Goal: Transaction & Acquisition: Download file/media

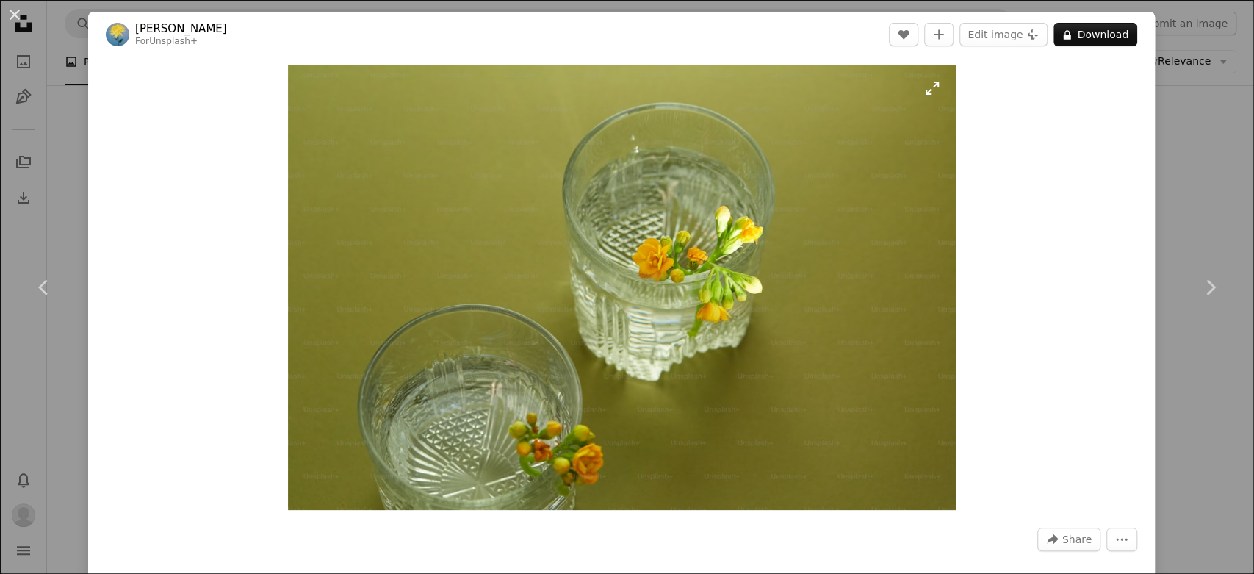
scroll to position [0, 171]
click at [806, 209] on img "Zoom in on this image" at bounding box center [622, 287] width 668 height 445
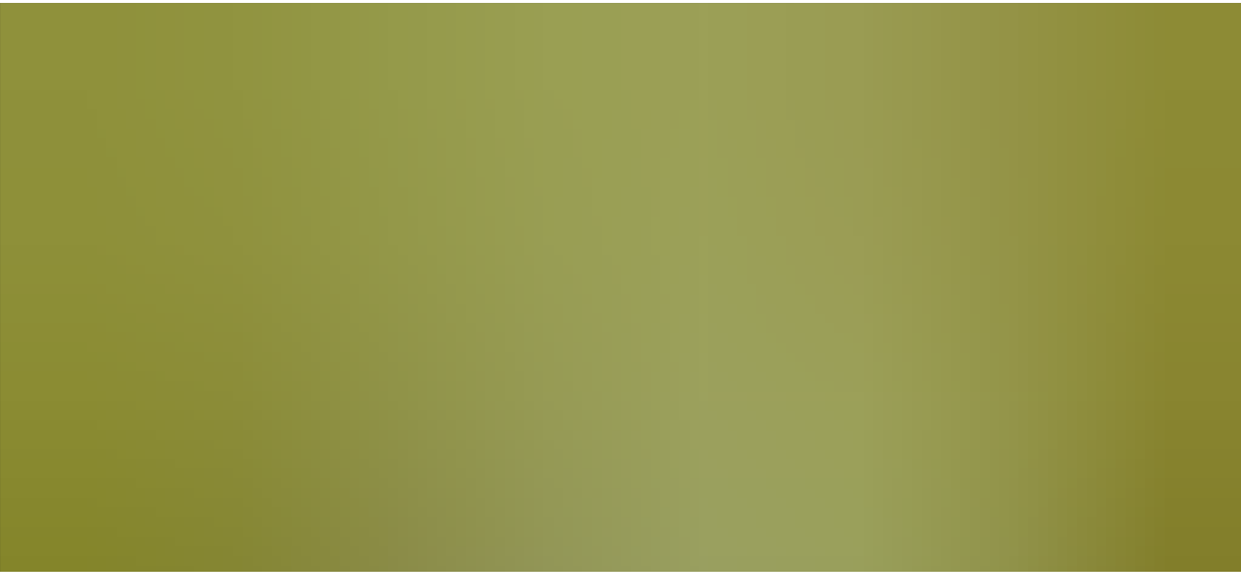
scroll to position [123, 0]
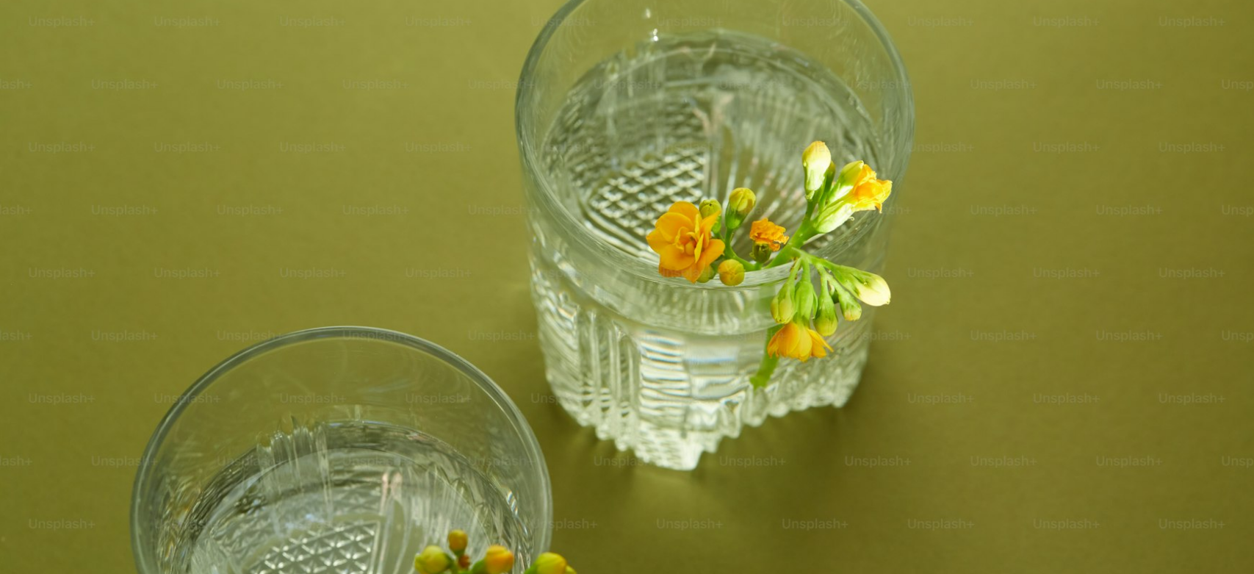
drag, startPoint x: 793, startPoint y: 212, endPoint x: 760, endPoint y: 230, distance: 37.8
click at [760, 230] on img "Zoom out on this image" at bounding box center [626, 294] width 1255 height 837
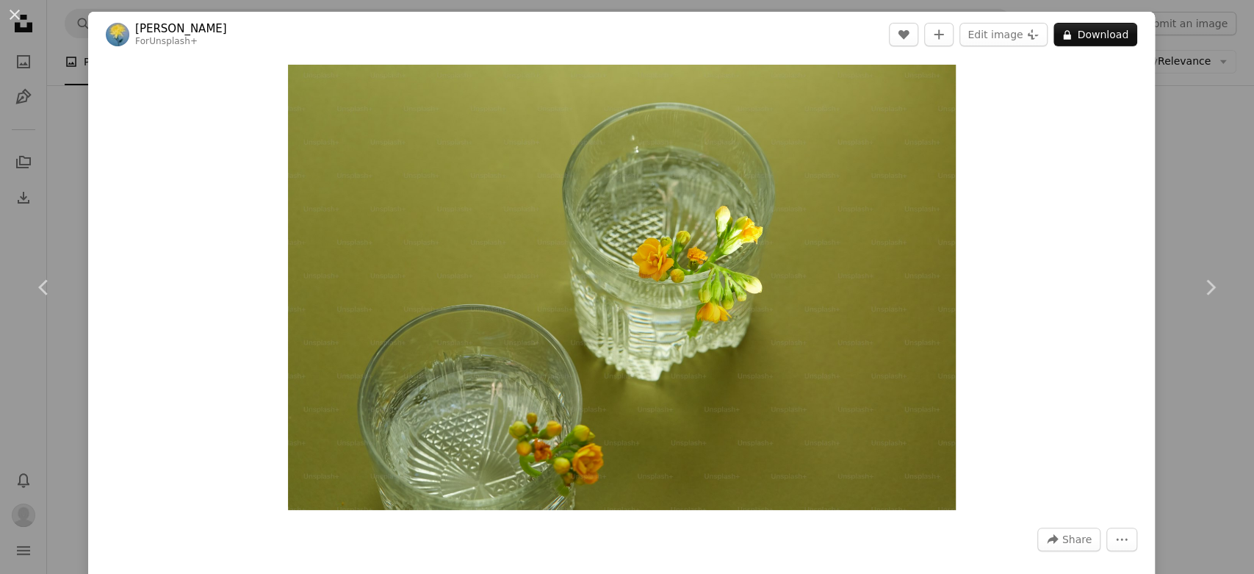
click at [1175, 94] on div "An X shape Chevron left Chevron right [PERSON_NAME] For Unsplash+ A heart A plu…" at bounding box center [627, 287] width 1254 height 574
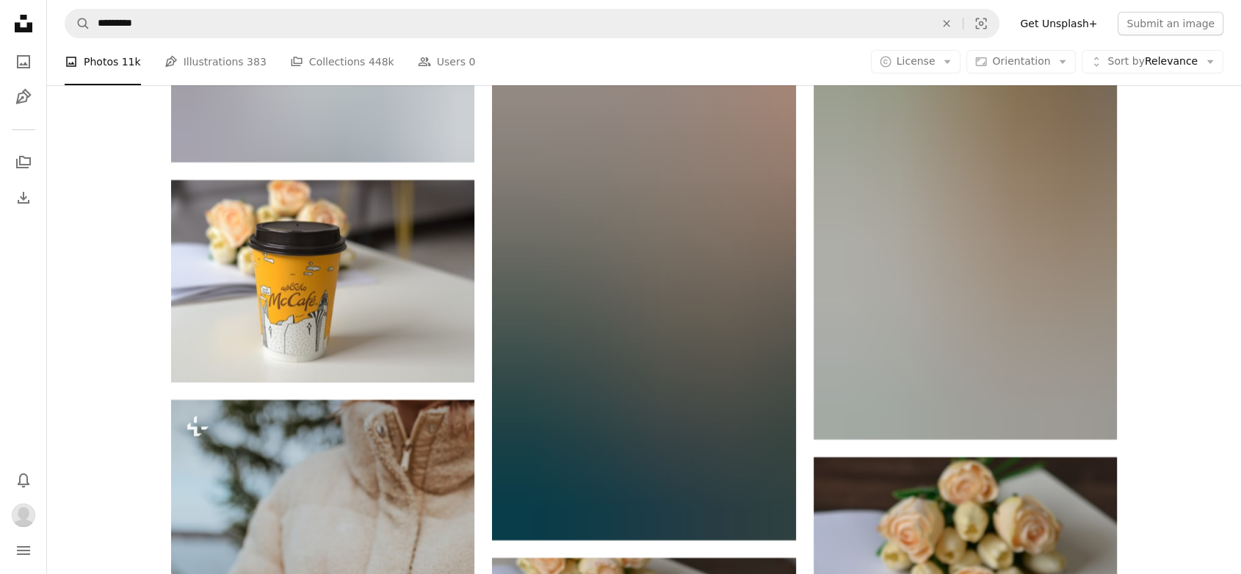
scroll to position [22548, 0]
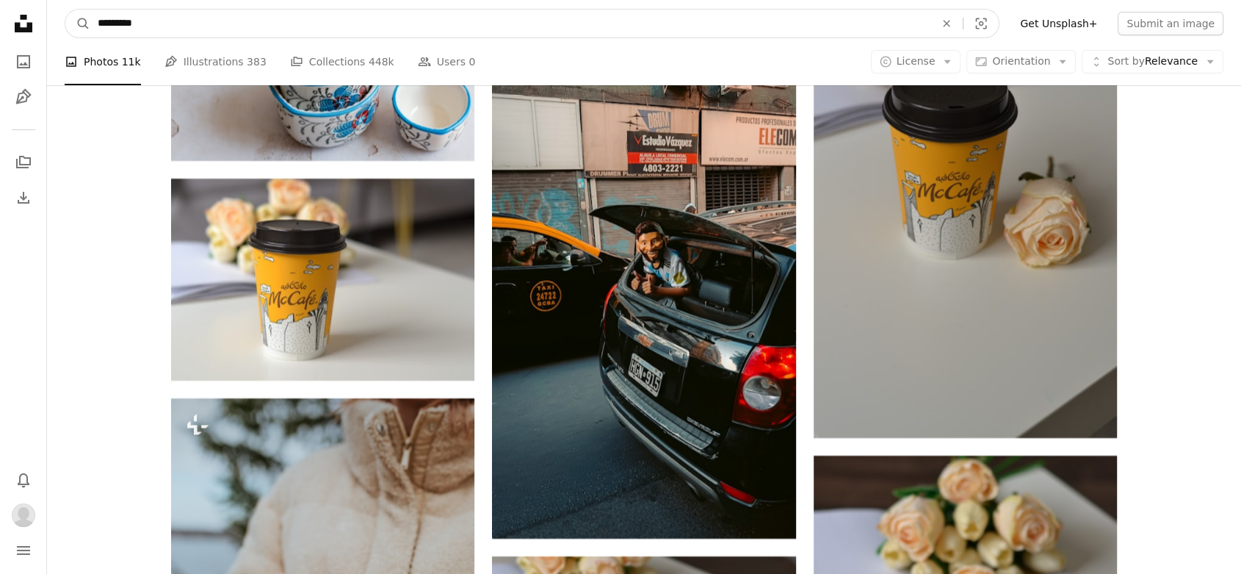
drag, startPoint x: 190, startPoint y: 27, endPoint x: 220, endPoint y: 29, distance: 30.2
click at [220, 29] on input "*********" at bounding box center [510, 24] width 840 height 28
type input "*****"
click at [65, 10] on button "A magnifying glass" at bounding box center [77, 24] width 25 height 28
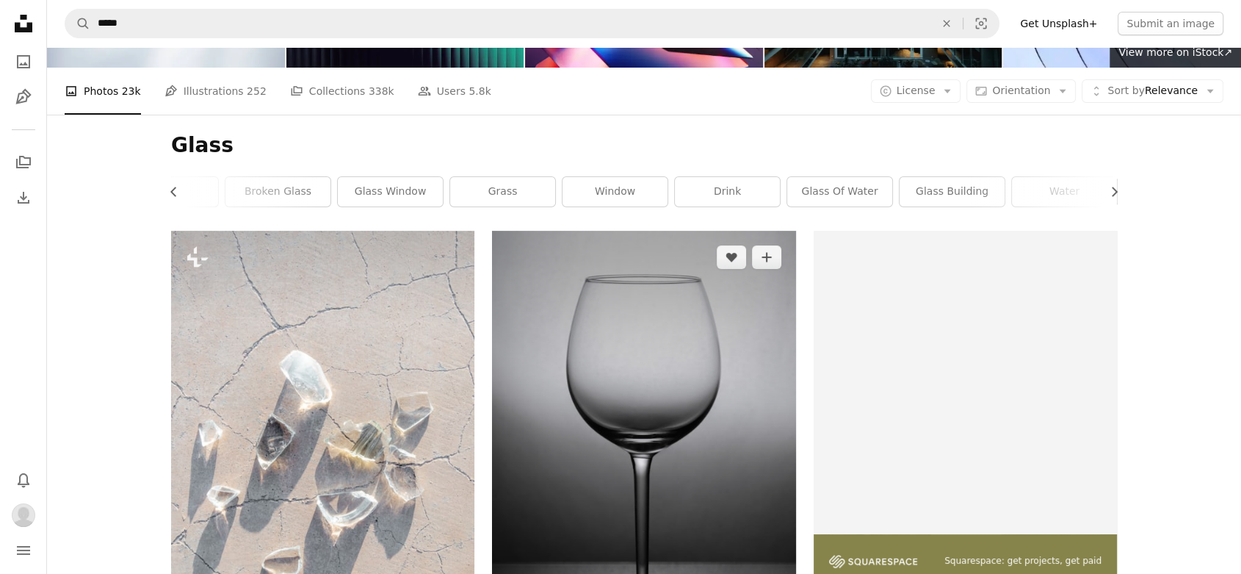
scroll to position [245, 0]
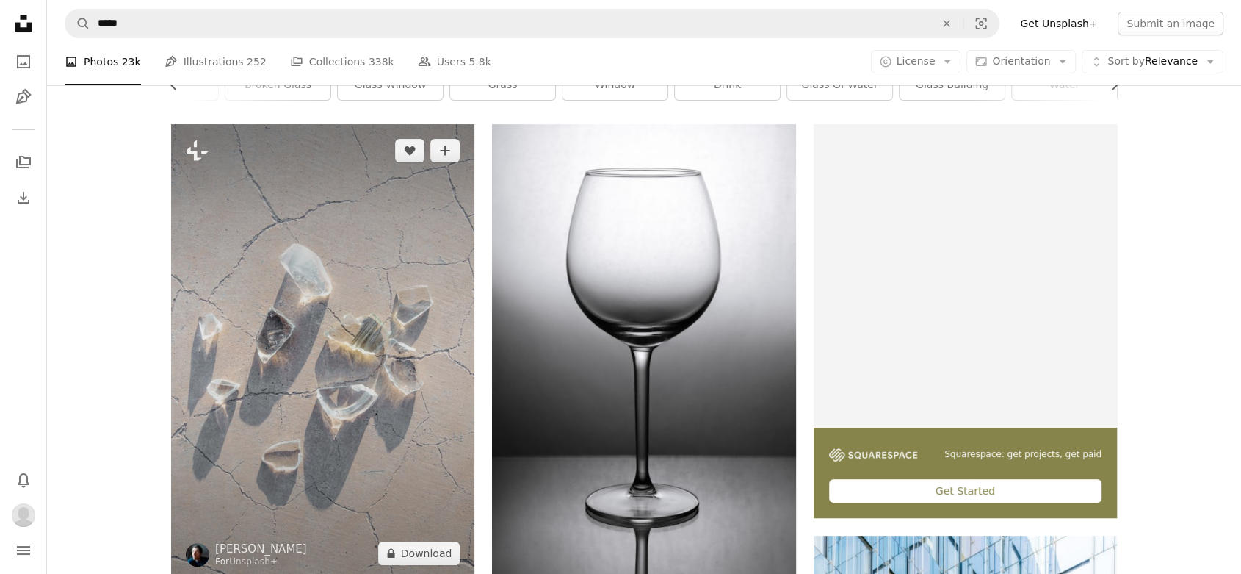
click at [225, 380] on img at bounding box center [322, 351] width 303 height 455
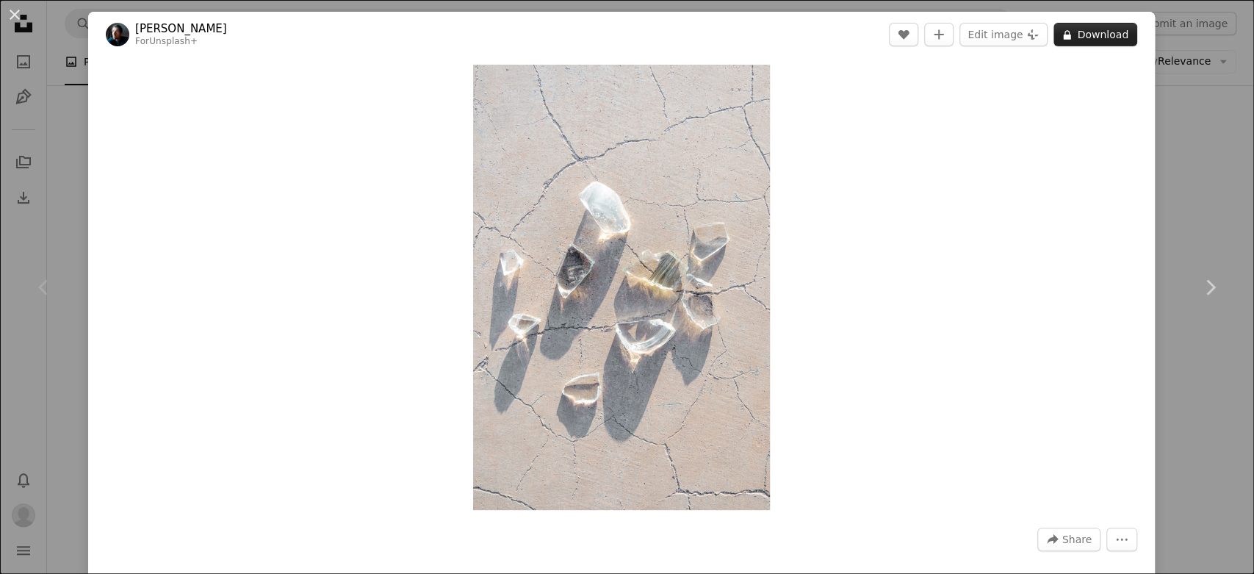
click at [1088, 31] on button "A lock Download" at bounding box center [1095, 35] width 84 height 24
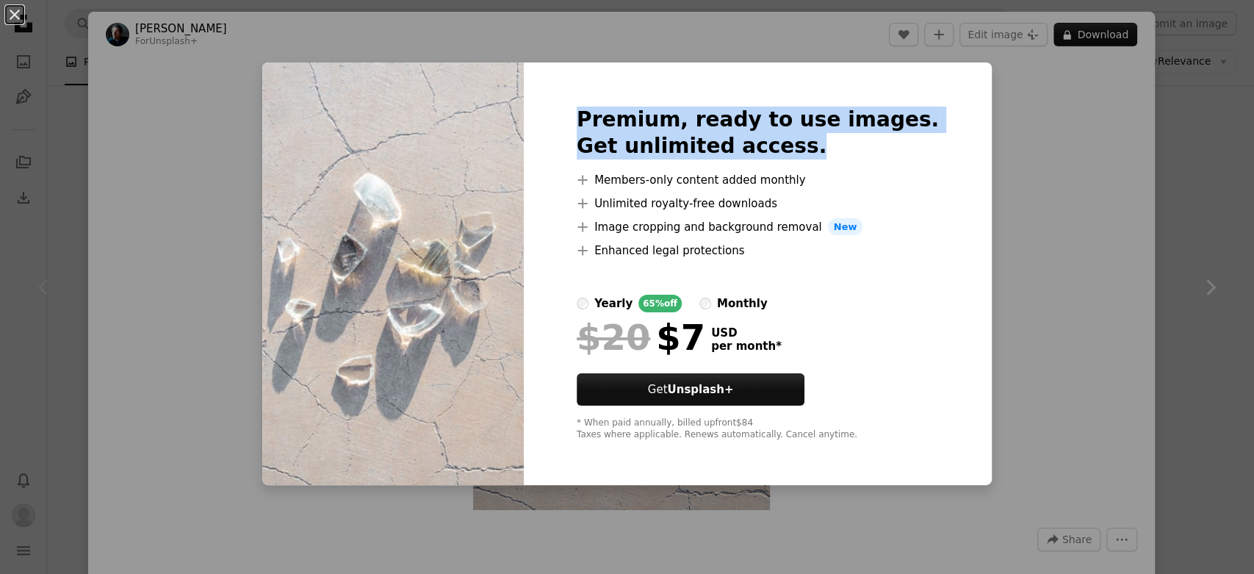
drag, startPoint x: 602, startPoint y: 119, endPoint x: 876, endPoint y: 149, distance: 275.6
click at [876, 149] on h2 "Premium, ready to use images. Get unlimited access." at bounding box center [758, 133] width 362 height 53
click at [757, 146] on h2 "Premium, ready to use images. Get unlimited access." at bounding box center [758, 133] width 362 height 53
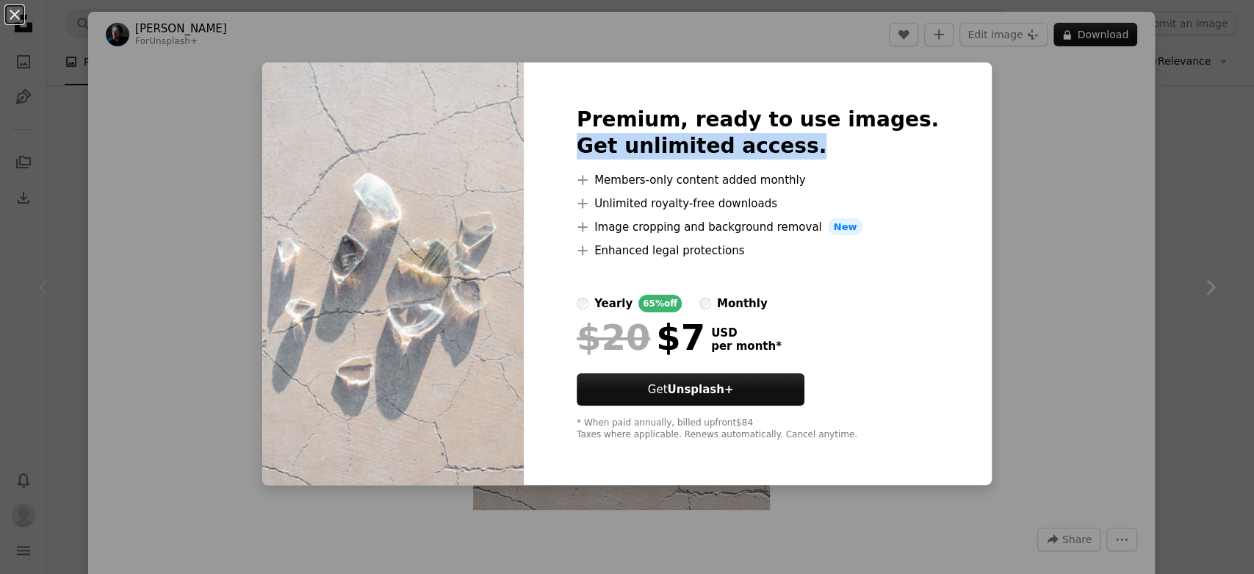
drag, startPoint x: 588, startPoint y: 140, endPoint x: 861, endPoint y: 161, distance: 274.1
click at [861, 161] on div "Premium, ready to use images. Get unlimited access. A plus sign Members-only co…" at bounding box center [758, 273] width 468 height 423
click at [662, 122] on h2 "Premium, ready to use images. Get unlimited access." at bounding box center [758, 133] width 362 height 53
click at [969, 164] on div "An X shape Premium, ready to use images. Get unlimited access. A plus sign Memb…" at bounding box center [627, 287] width 1254 height 574
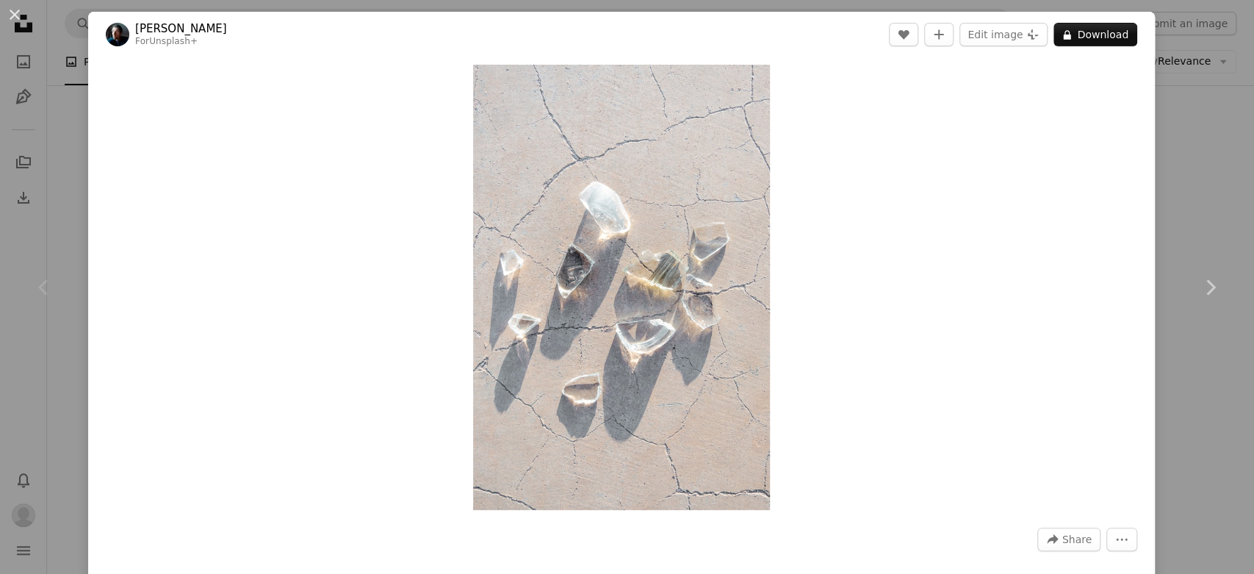
click at [1208, 96] on div "An X shape Chevron left Chevron right [PERSON_NAME] For Unsplash+ A heart A plu…" at bounding box center [627, 287] width 1254 height 574
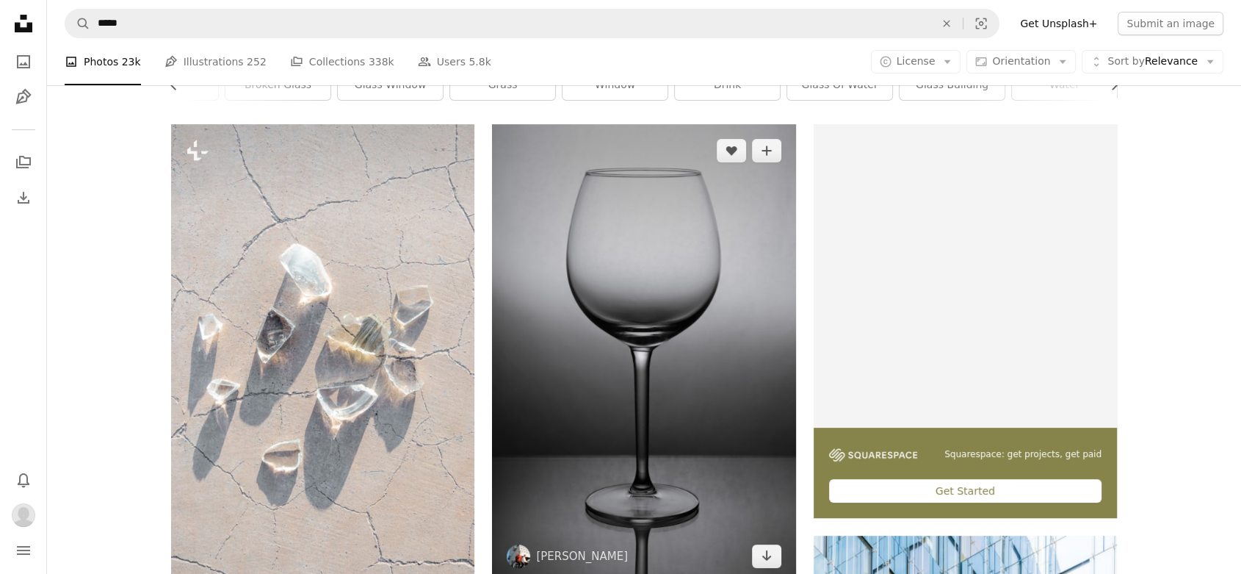
click at [688, 289] on img at bounding box center [643, 353] width 303 height 458
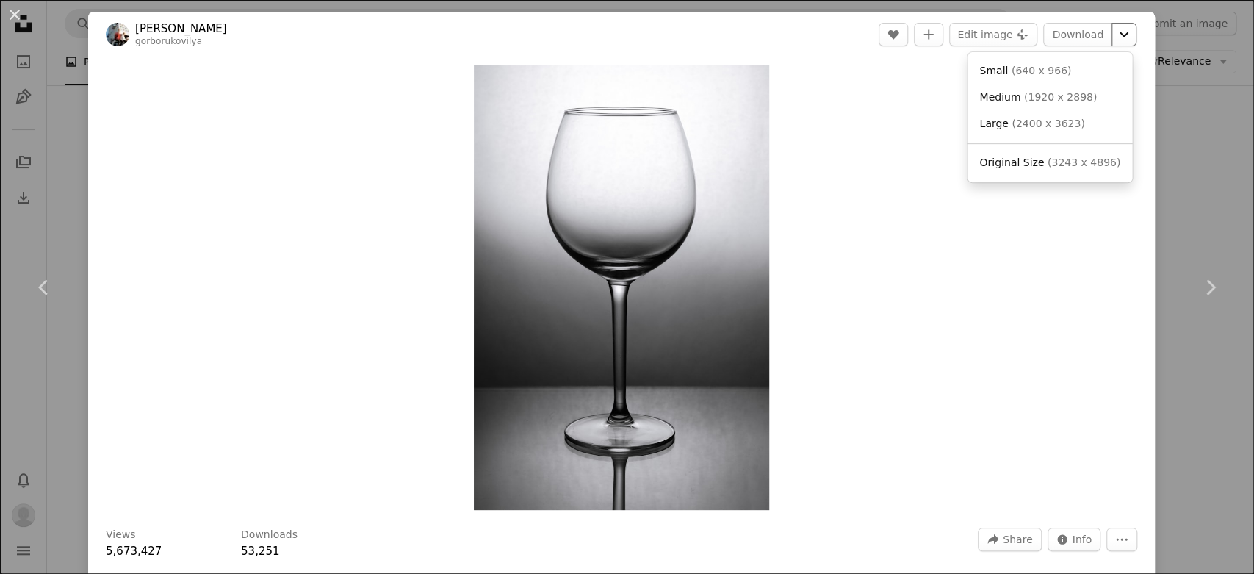
click at [1116, 42] on icon "Chevron down" at bounding box center [1124, 35] width 24 height 18
click at [1238, 164] on dialog "An X shape Chevron left Chevron right [PERSON_NAME] gorborukov gorborukovilya A…" at bounding box center [627, 287] width 1254 height 574
click at [1183, 176] on div "An X shape Chevron left Chevron right [PERSON_NAME] gorborukov gorborukovilya A…" at bounding box center [627, 287] width 1254 height 574
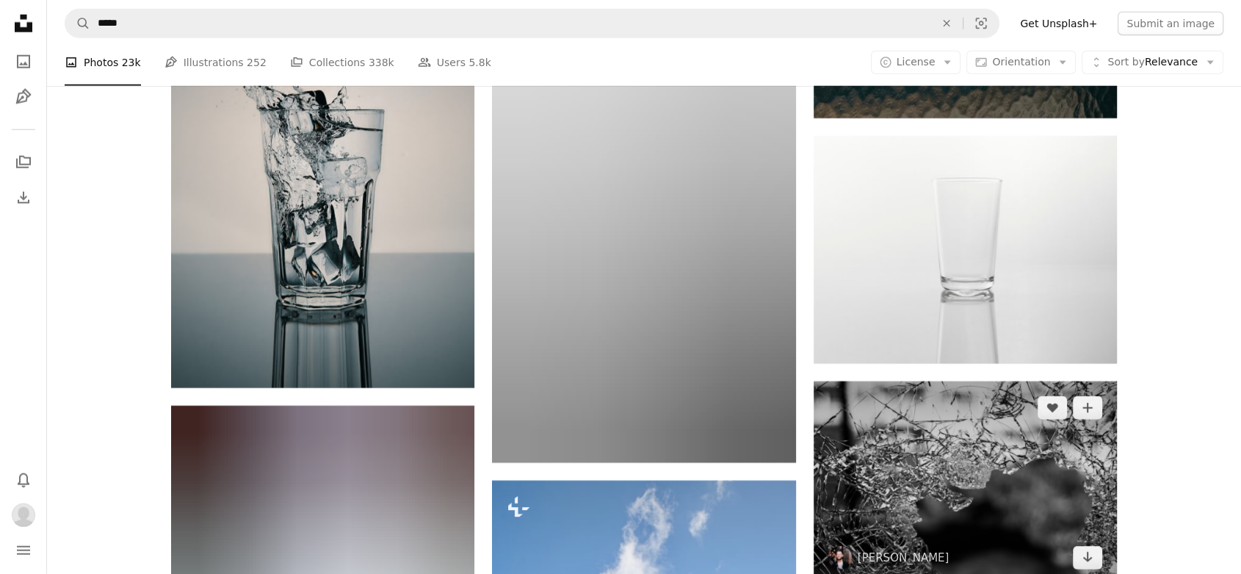
scroll to position [3999, 0]
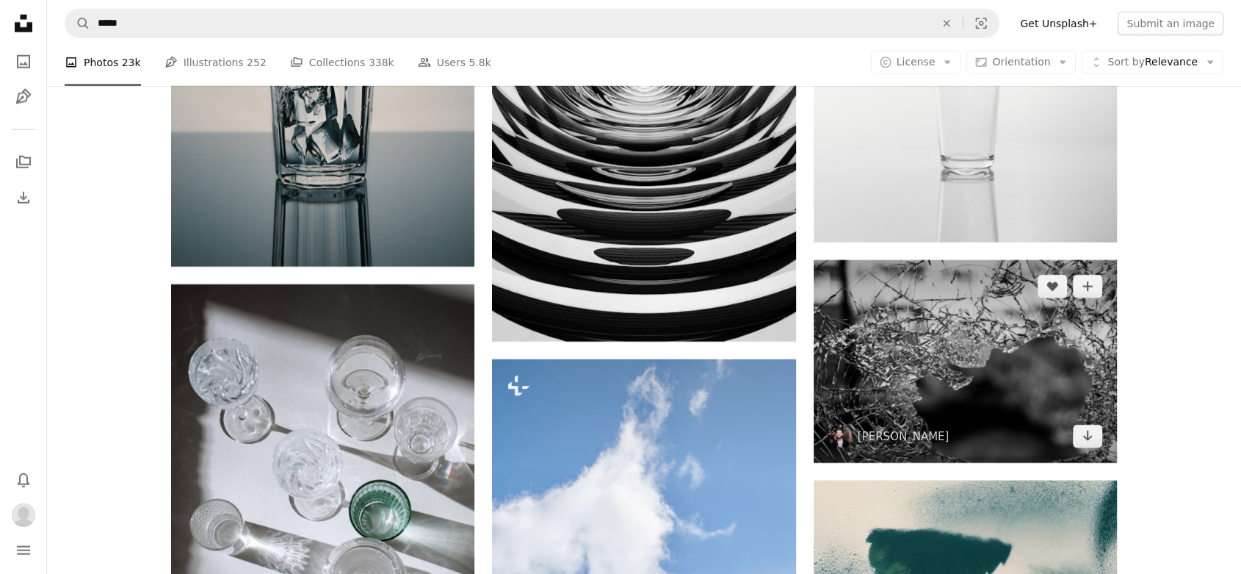
click at [918, 346] on img at bounding box center [965, 361] width 303 height 202
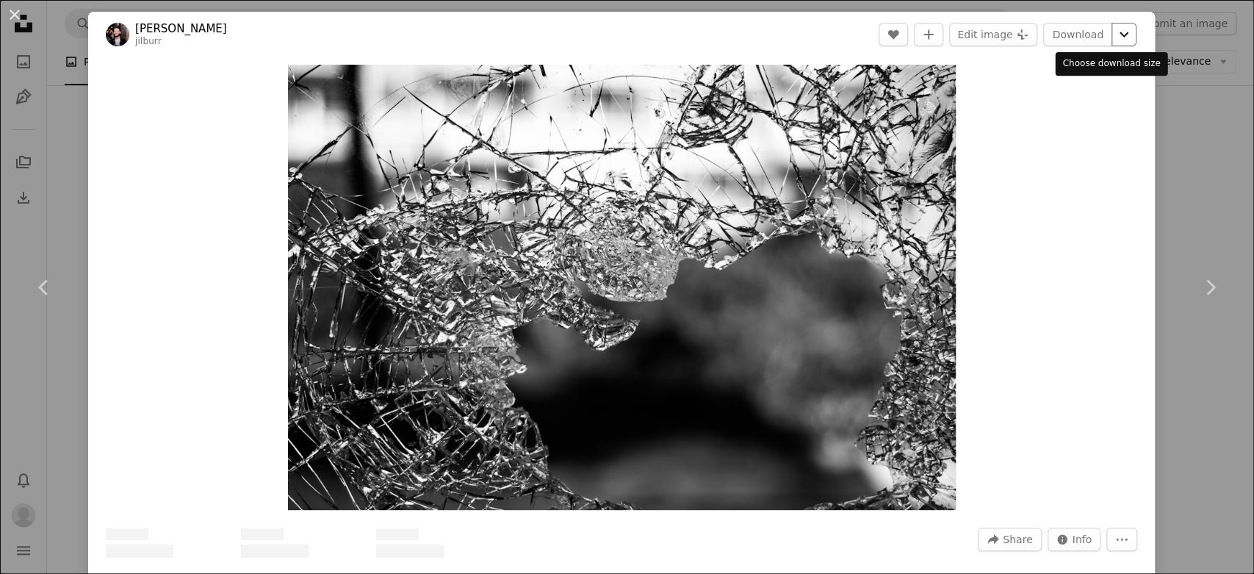
click at [1112, 37] on icon "Chevron down" at bounding box center [1124, 35] width 24 height 18
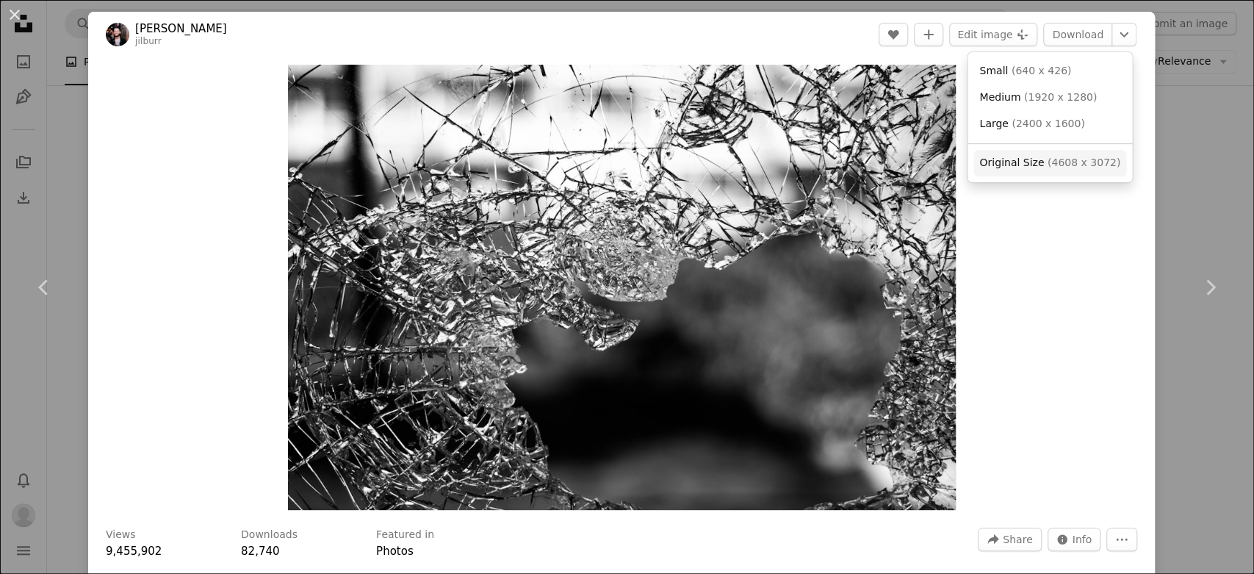
click at [1042, 167] on span "Original Size ( 4608 x 3072 )" at bounding box center [1049, 163] width 141 height 15
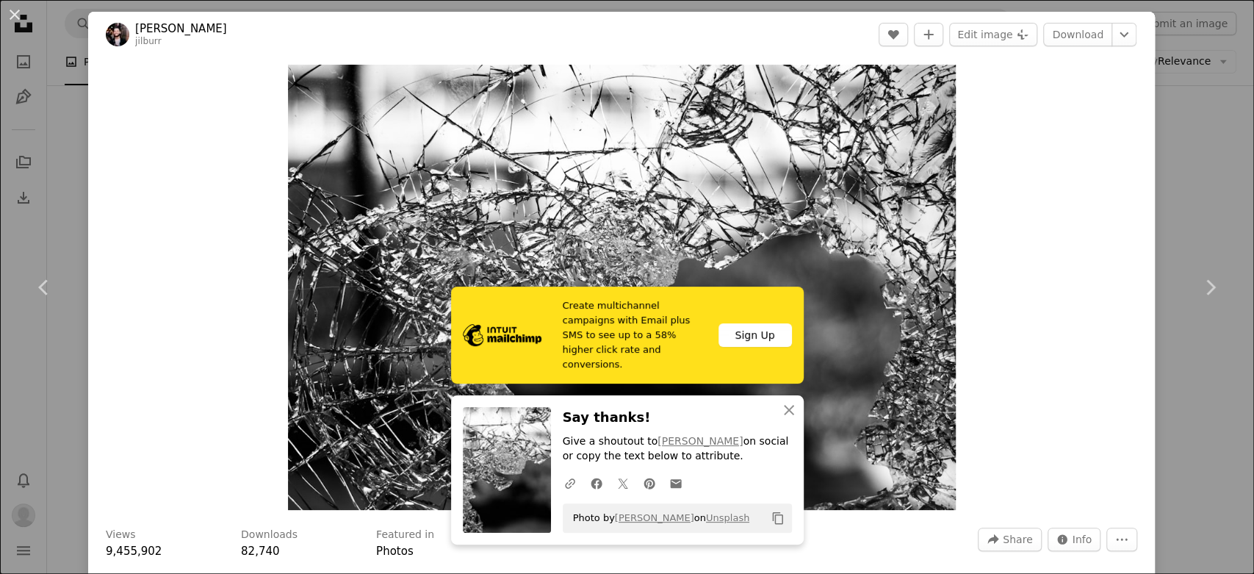
click at [1136, 133] on div "Zoom in" at bounding box center [621, 287] width 1067 height 460
click at [12, 12] on button "An X shape" at bounding box center [15, 15] width 18 height 18
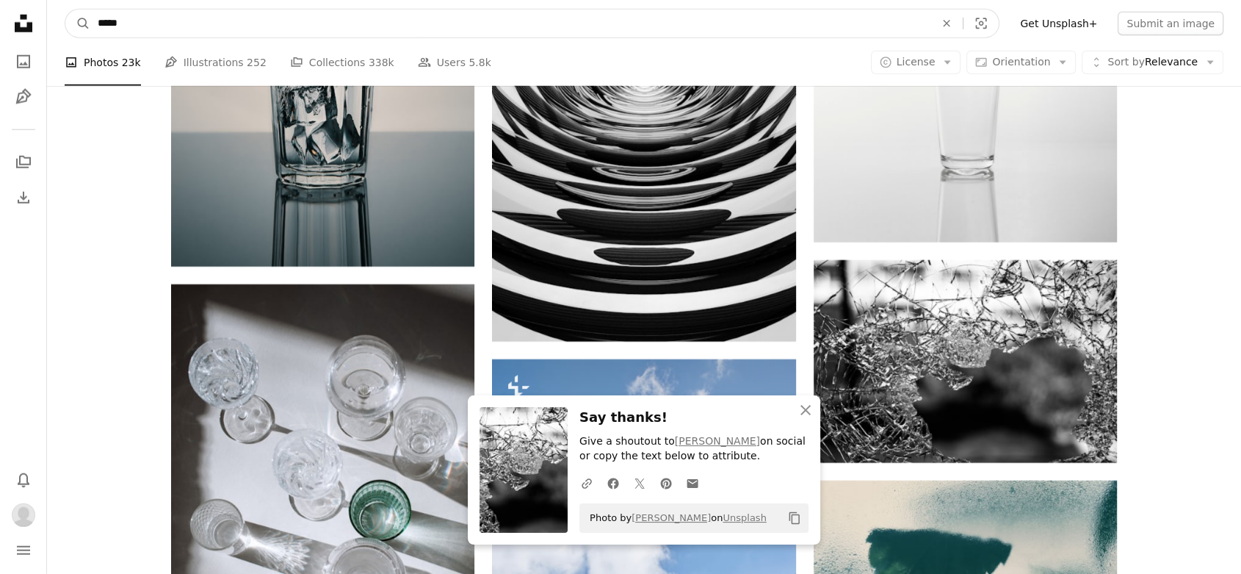
click at [131, 26] on input "*****" at bounding box center [510, 24] width 840 height 28
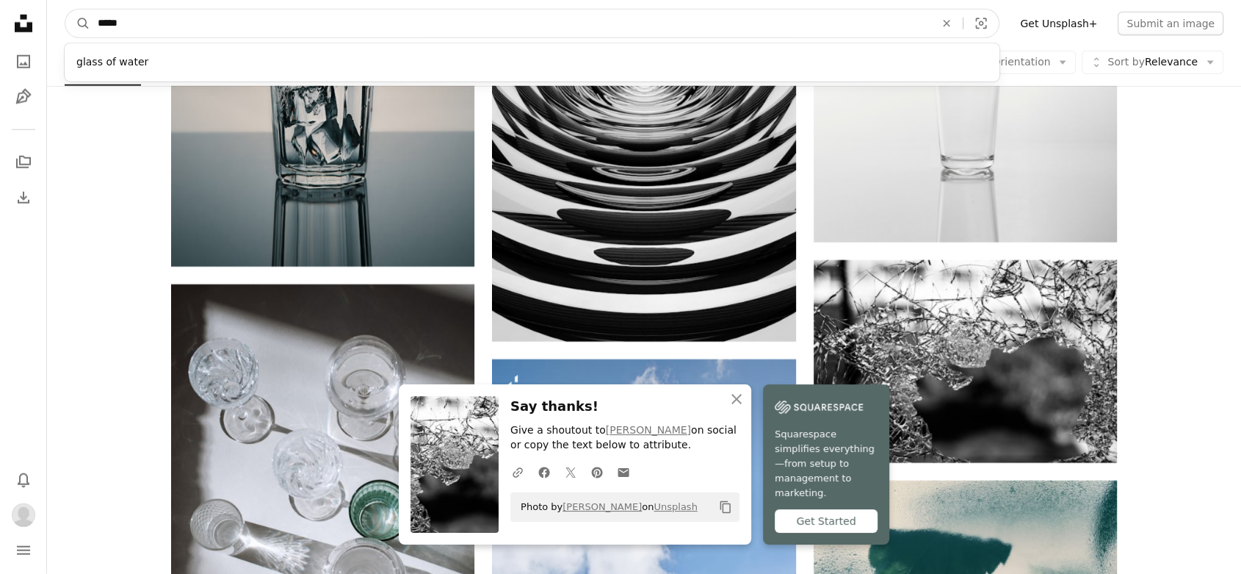
drag, startPoint x: 141, startPoint y: 8, endPoint x: 65, endPoint y: 42, distance: 83.5
click at [65, 42] on nav "A magnifying glass ***** glass of water An X shape Visual search Filters Get Un…" at bounding box center [644, 23] width 1194 height 47
type input "*****"
click button "A magnifying glass" at bounding box center [77, 24] width 25 height 28
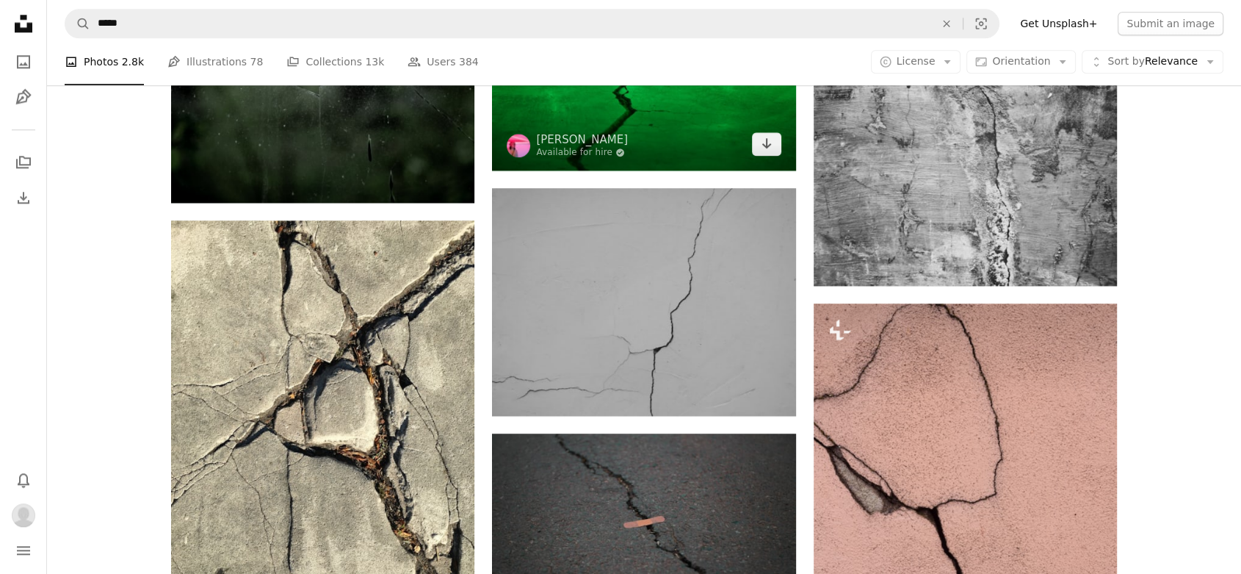
scroll to position [1795, 0]
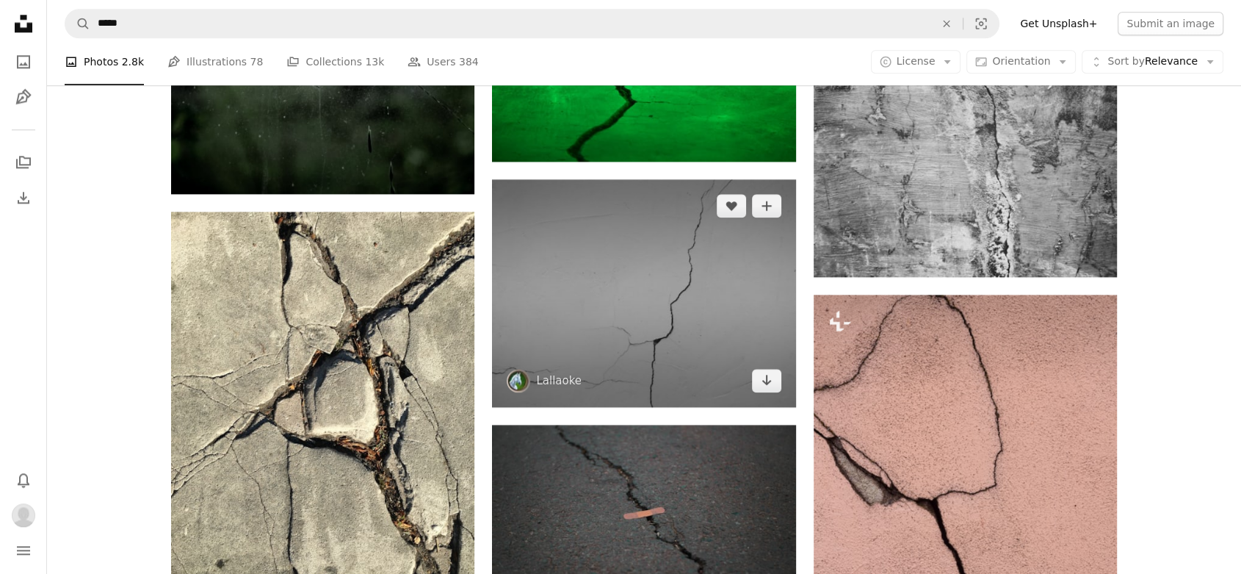
click at [684, 281] on img at bounding box center [643, 293] width 303 height 228
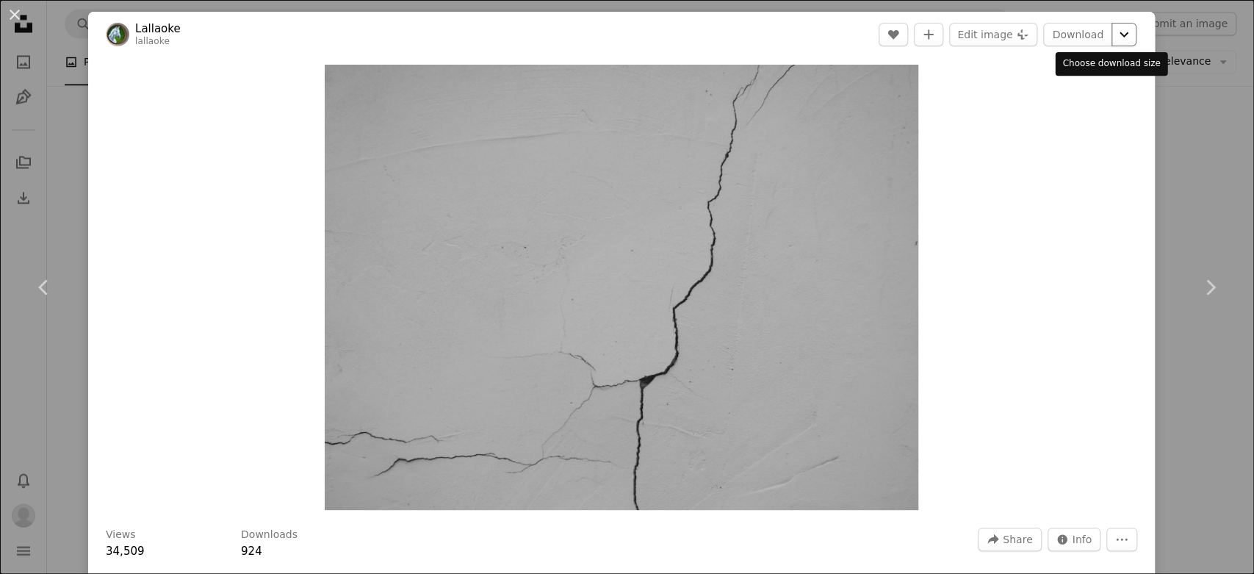
click at [1112, 37] on icon "Chevron down" at bounding box center [1124, 35] width 24 height 18
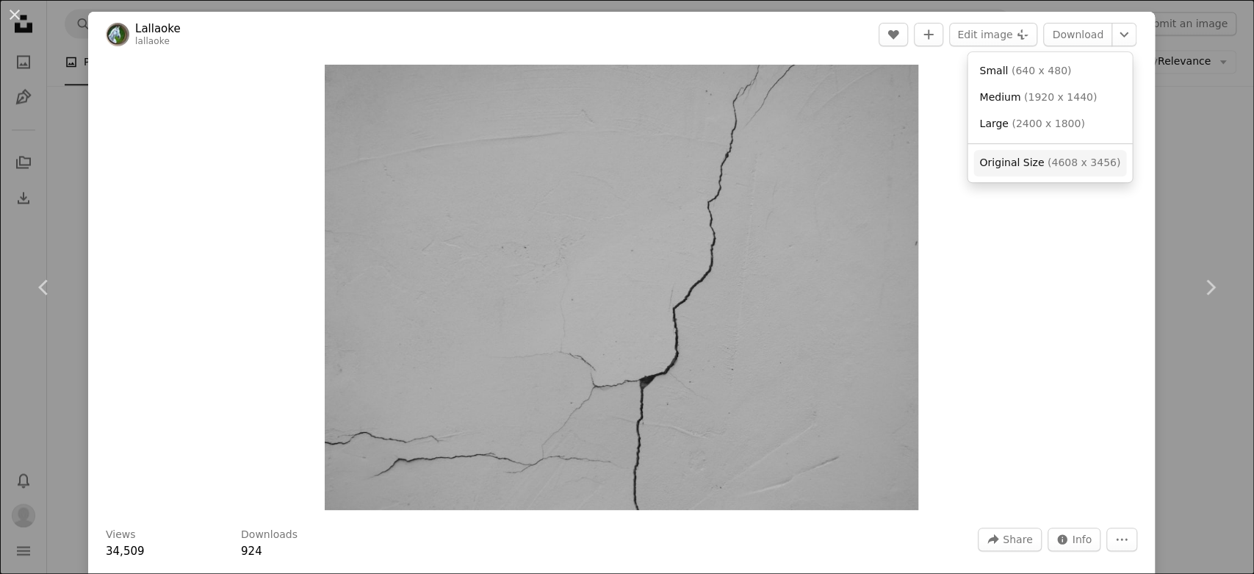
click at [1069, 173] on link "Original Size ( 4608 x 3456 )" at bounding box center [1049, 163] width 153 height 26
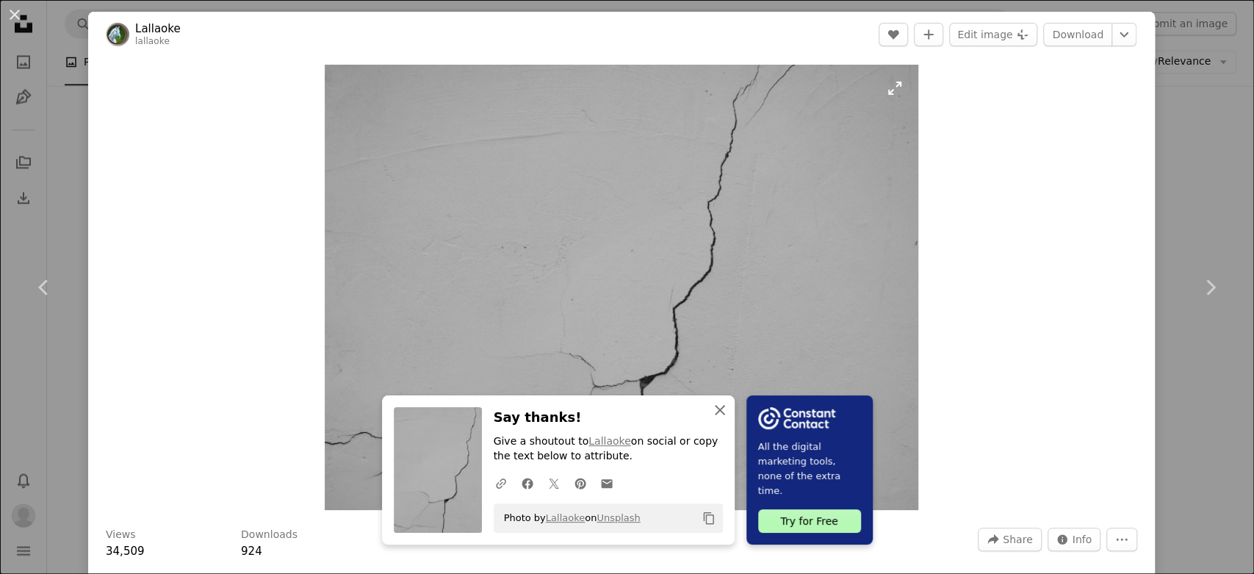
drag, startPoint x: 712, startPoint y: 409, endPoint x: 720, endPoint y: 392, distance: 19.1
click at [715, 409] on icon "button" at bounding box center [720, 410] width 10 height 10
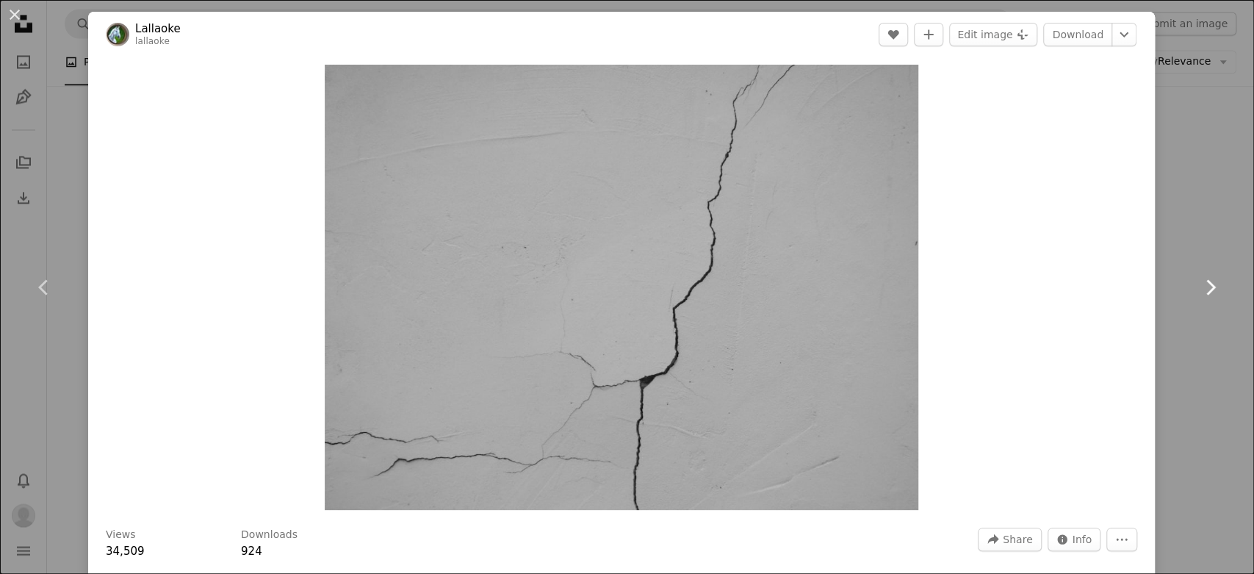
click at [1185, 224] on link "Chevron right" at bounding box center [1210, 287] width 88 height 141
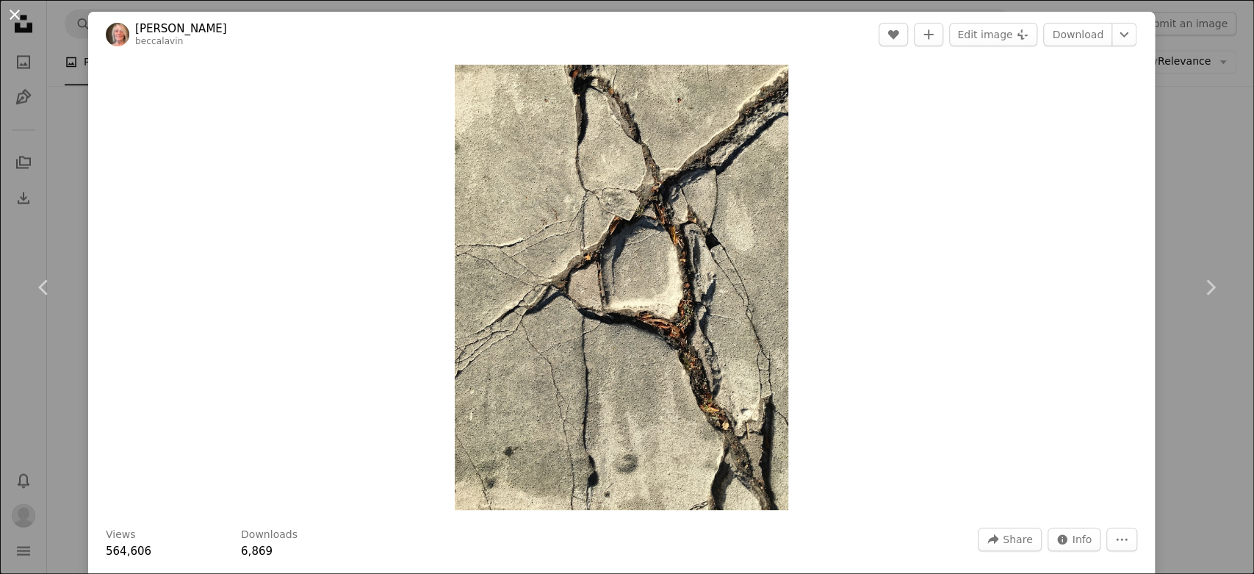
click at [6, 14] on button "An X shape" at bounding box center [15, 15] width 18 height 18
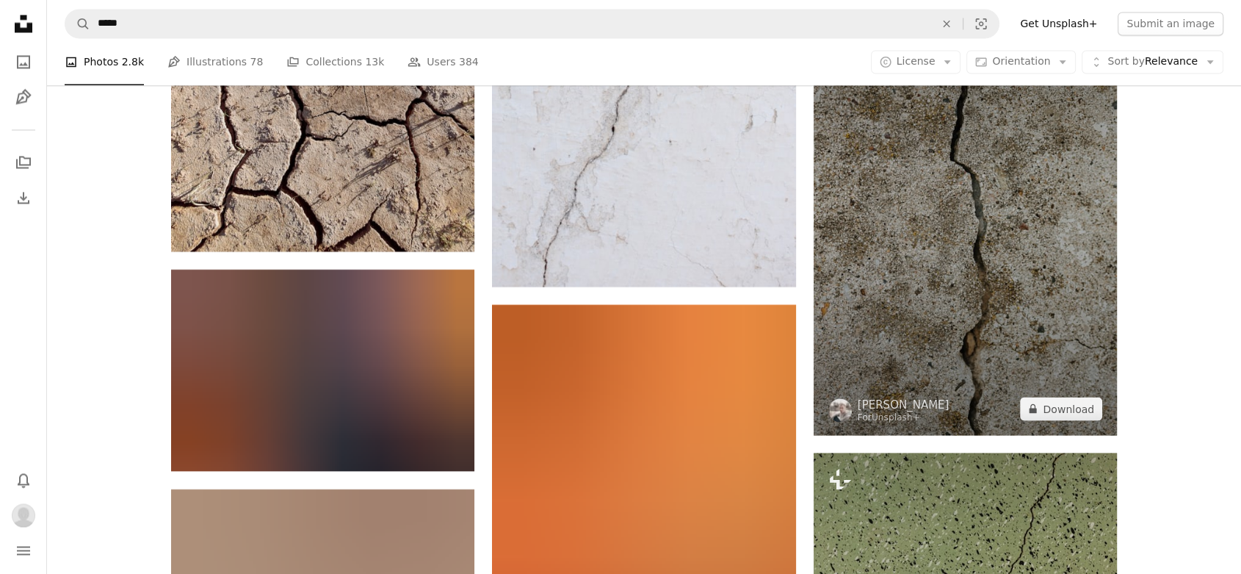
scroll to position [2611, 0]
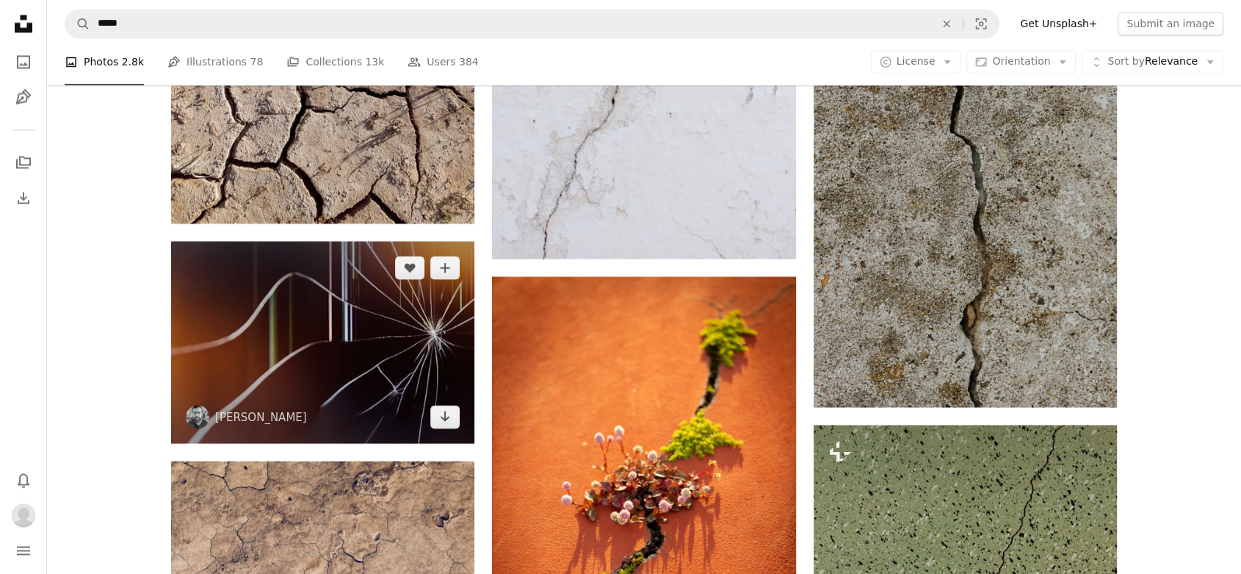
click at [361, 333] on img at bounding box center [322, 342] width 303 height 202
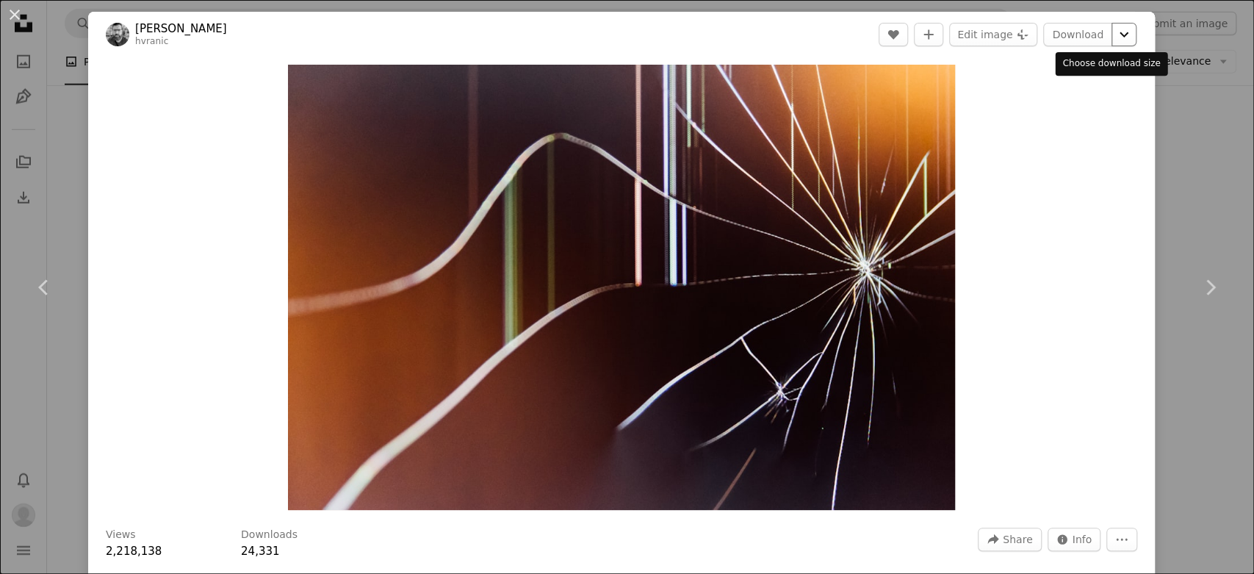
click at [1112, 37] on icon "Chevron down" at bounding box center [1124, 35] width 24 height 18
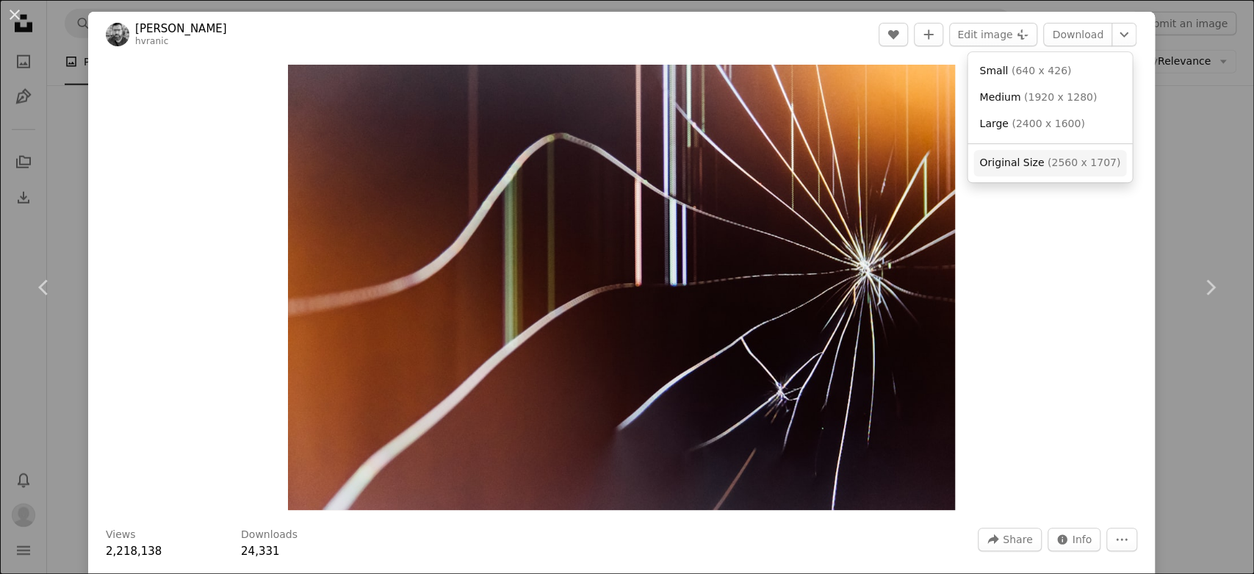
click at [1034, 166] on span "Original Size" at bounding box center [1011, 162] width 65 height 12
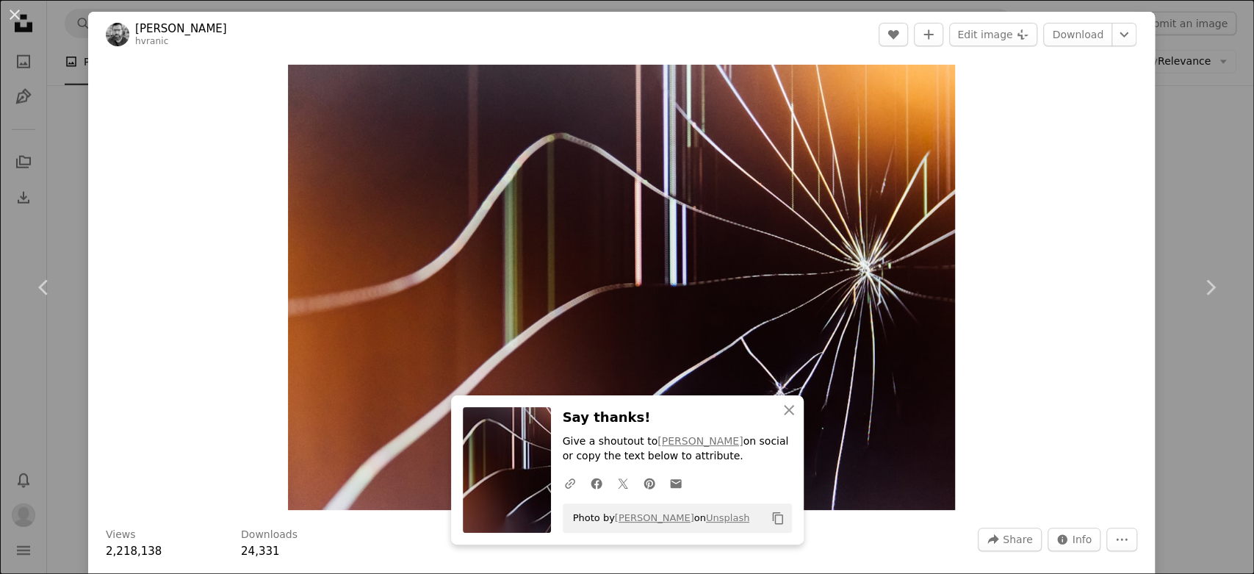
click at [1194, 177] on div "An X shape Chevron left Chevron right An X shape Close Say thanks! Give a shout…" at bounding box center [627, 287] width 1254 height 574
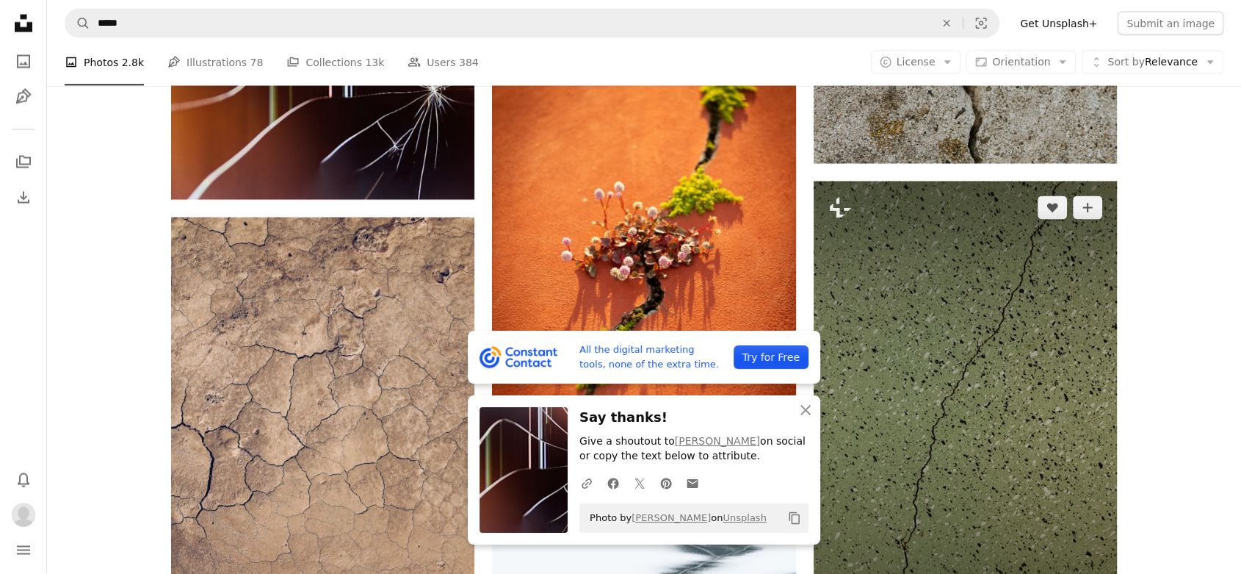
scroll to position [2856, 0]
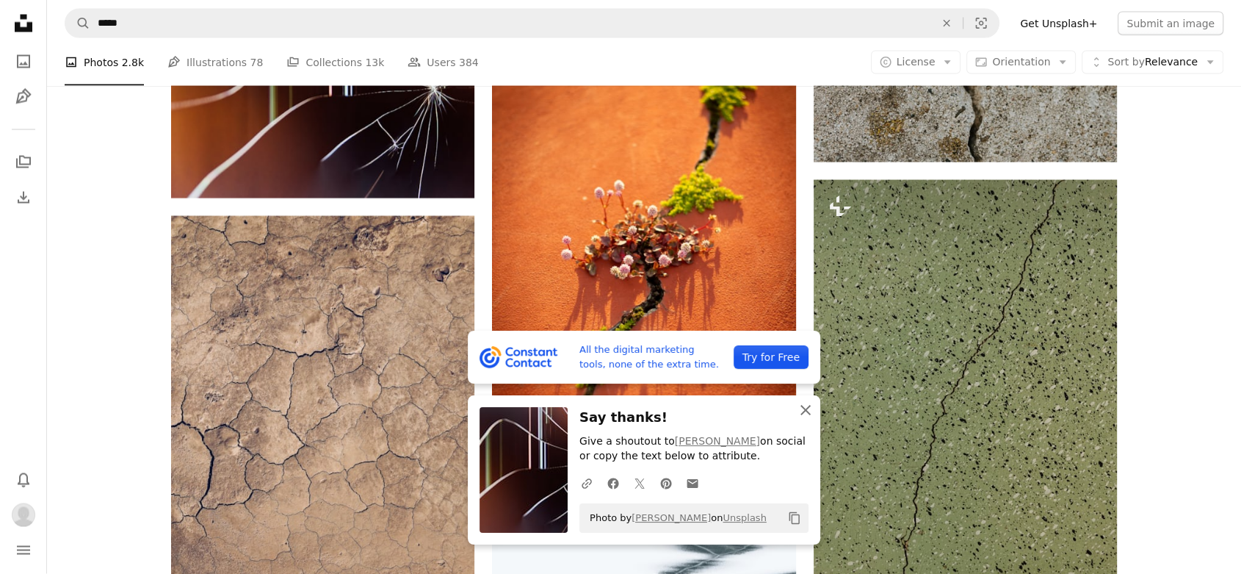
click at [809, 413] on icon "button" at bounding box center [806, 410] width 10 height 10
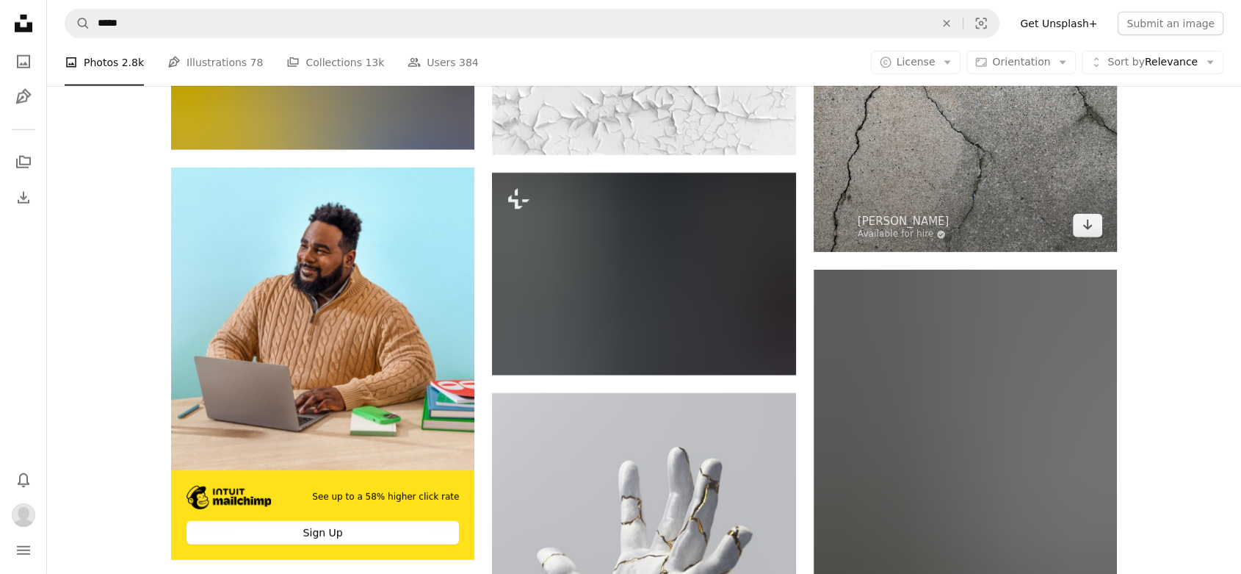
scroll to position [4080, 0]
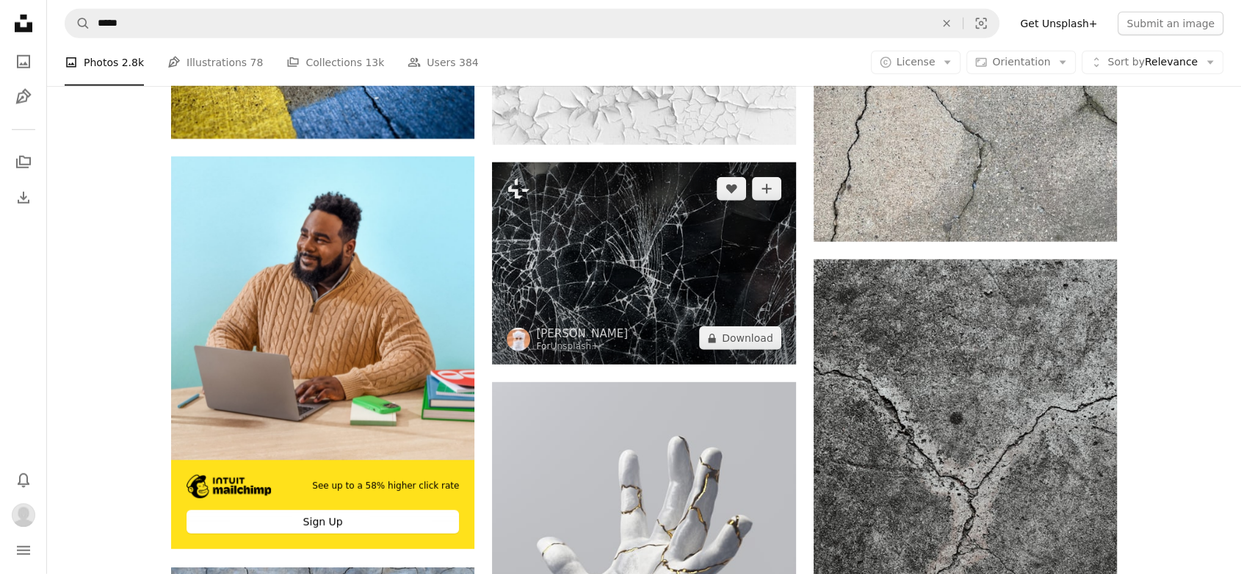
click at [632, 257] on img at bounding box center [643, 263] width 303 height 202
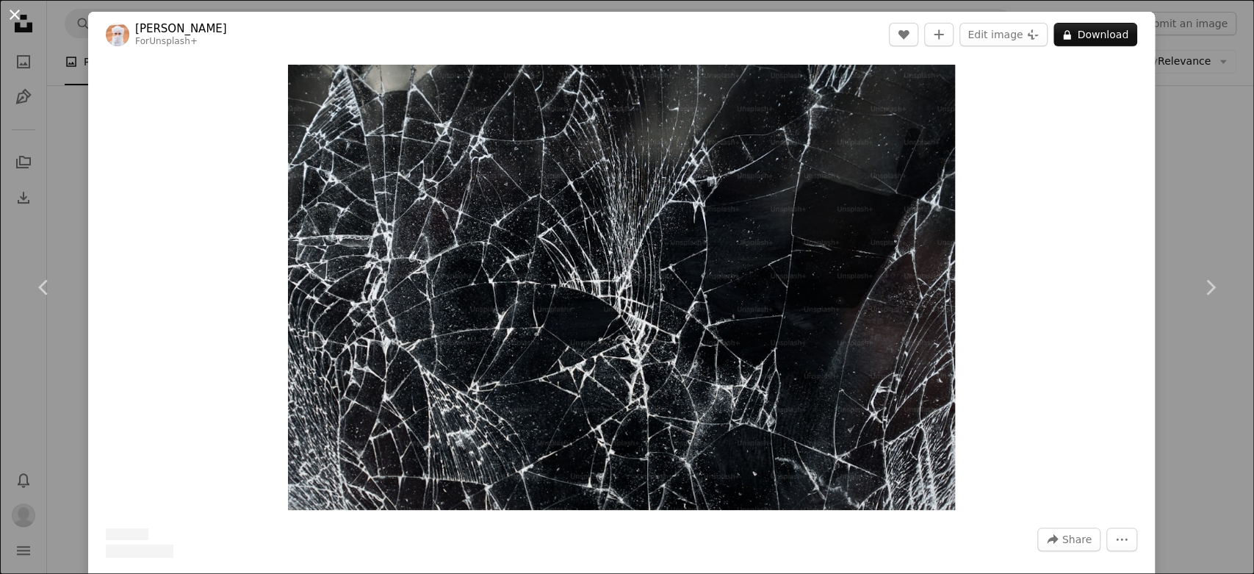
click at [11, 16] on button "An X shape" at bounding box center [15, 15] width 18 height 18
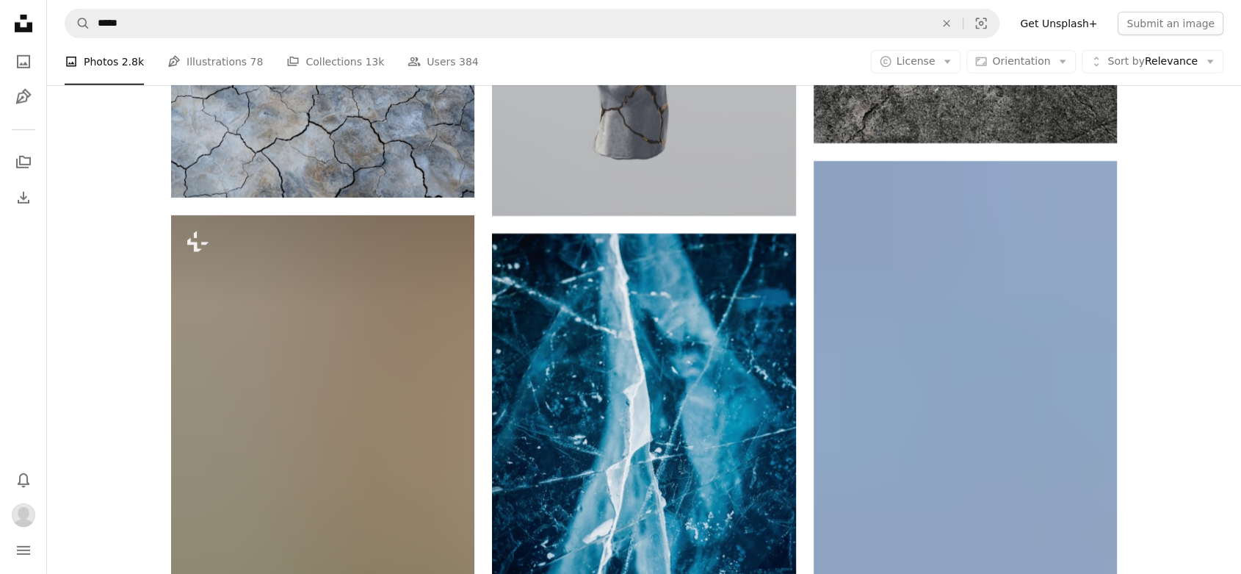
scroll to position [4896, 0]
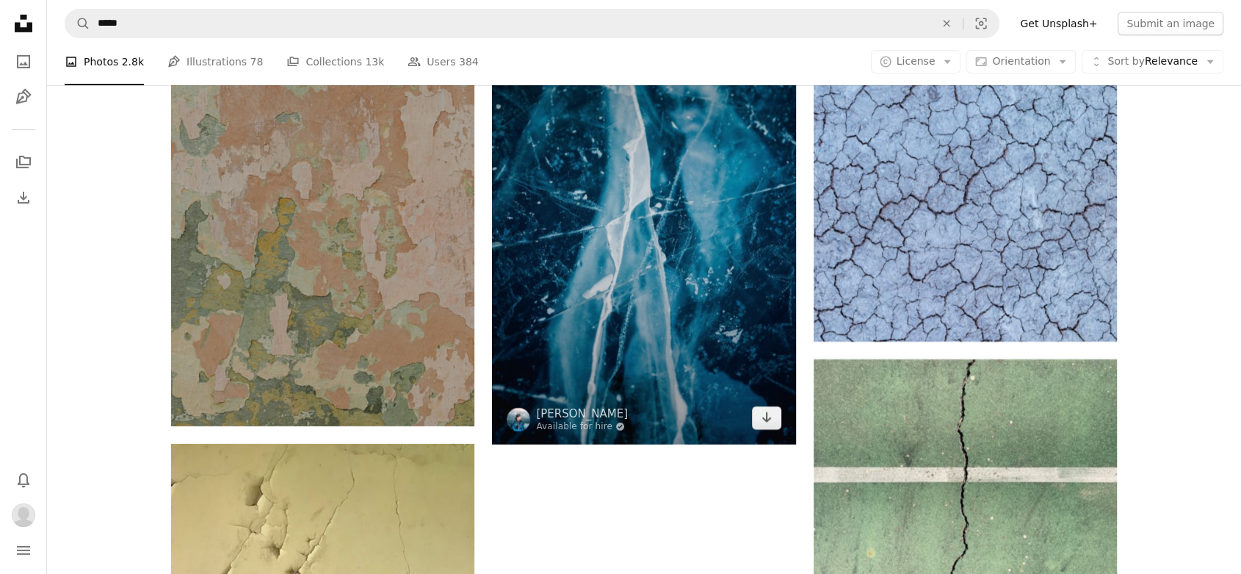
click at [602, 215] on img at bounding box center [643, 216] width 303 height 455
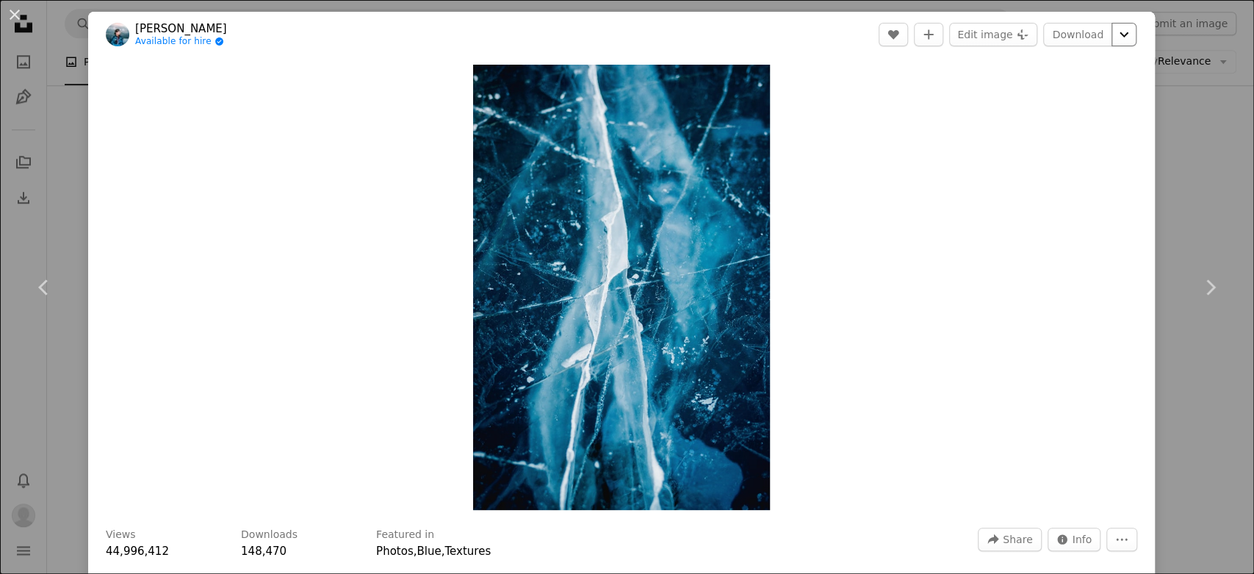
click at [1112, 37] on icon "Chevron down" at bounding box center [1124, 35] width 24 height 18
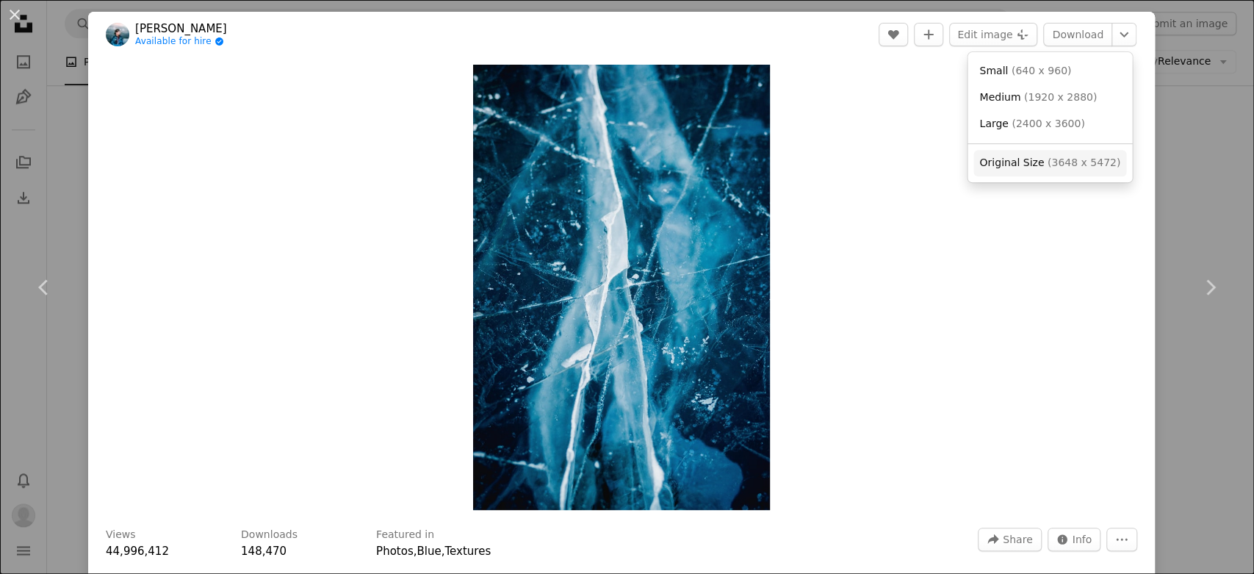
click at [1061, 167] on span "( 3648 x 5472 )" at bounding box center [1083, 162] width 73 height 12
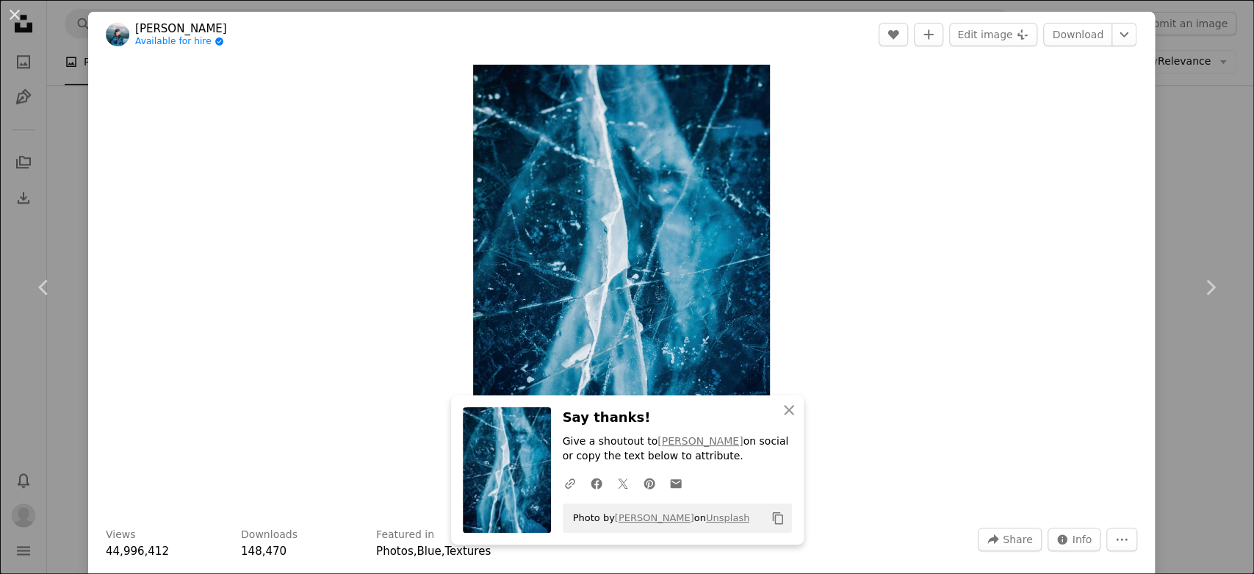
click at [1181, 145] on div "An X shape Chevron left Chevron right An X shape Close Say thanks! Give a shout…" at bounding box center [627, 287] width 1254 height 574
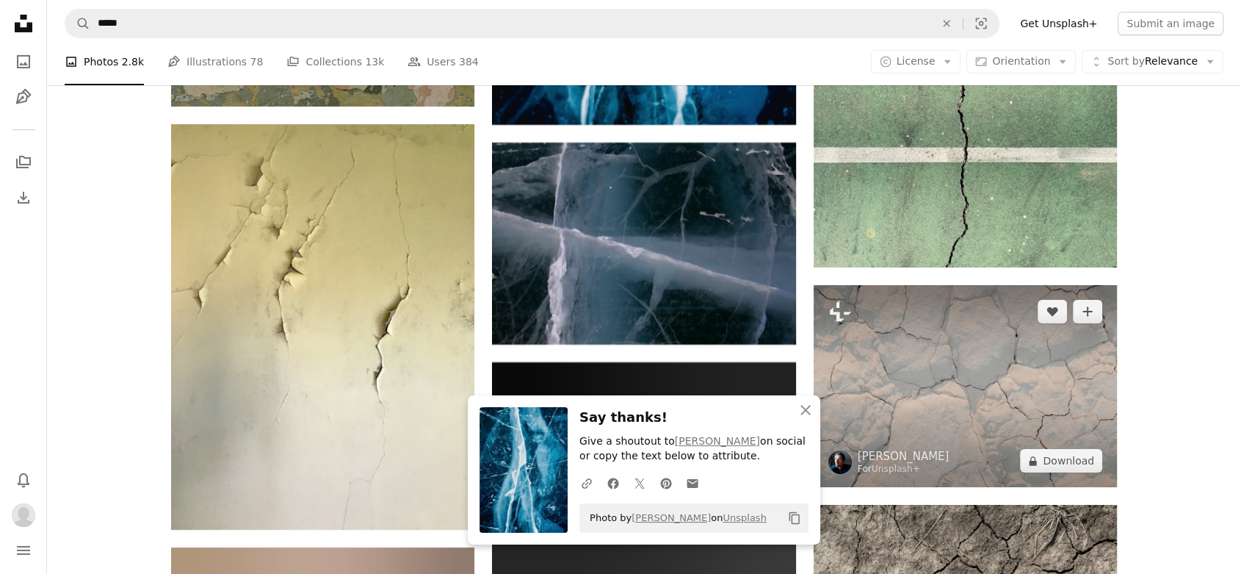
scroll to position [5305, 0]
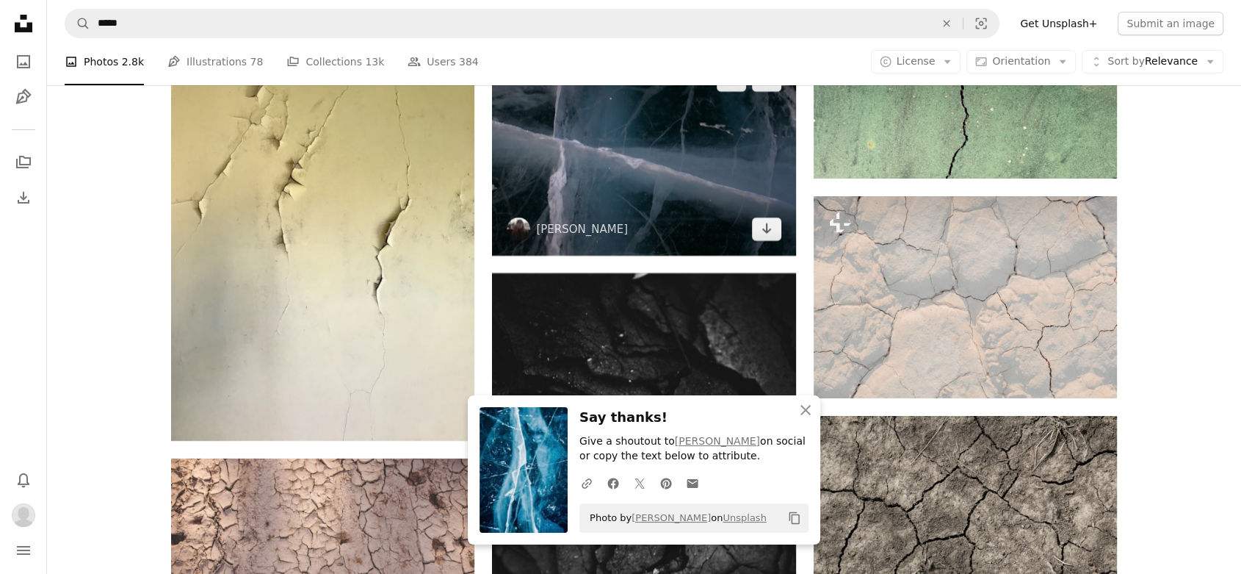
click at [615, 145] on img at bounding box center [643, 155] width 303 height 202
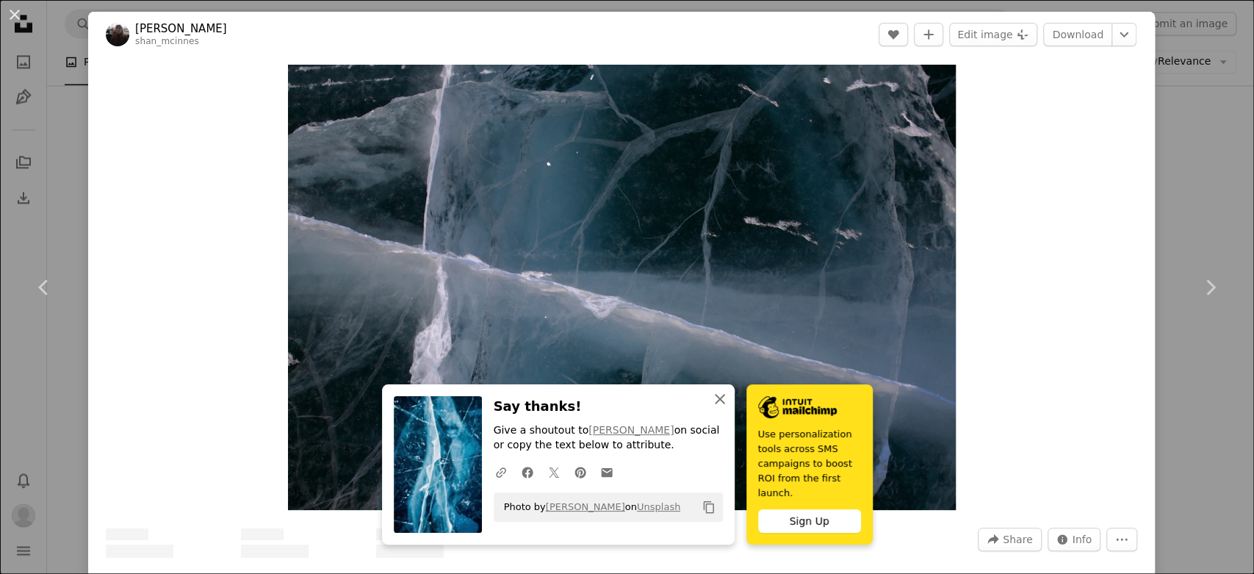
click at [716, 400] on icon "An X shape" at bounding box center [720, 399] width 18 height 18
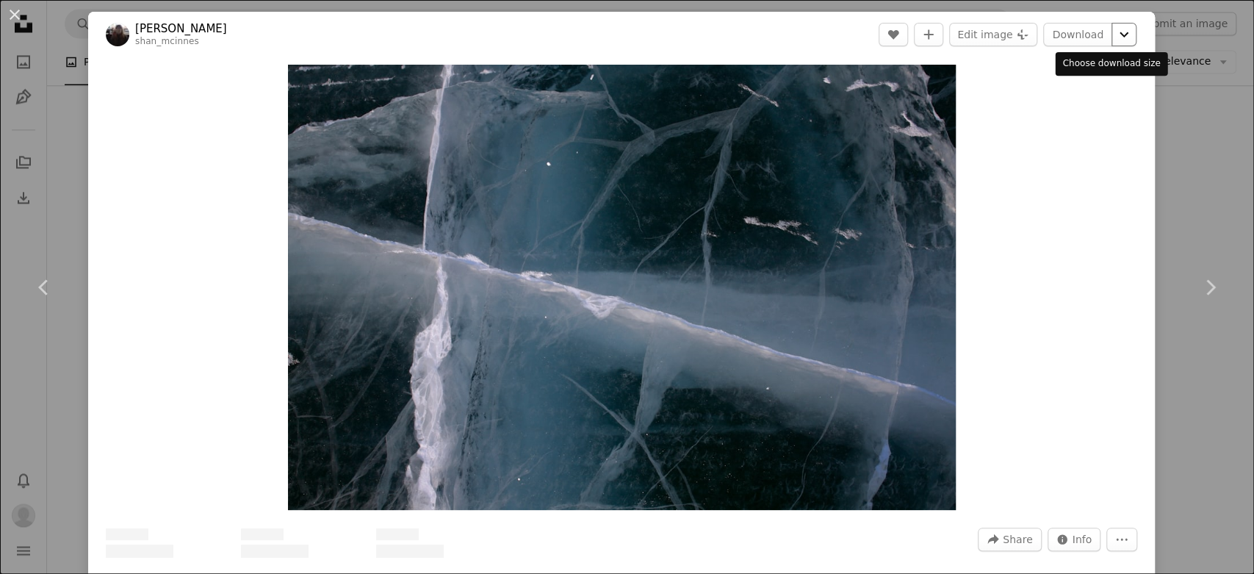
click at [1117, 32] on icon "Chevron down" at bounding box center [1124, 35] width 24 height 18
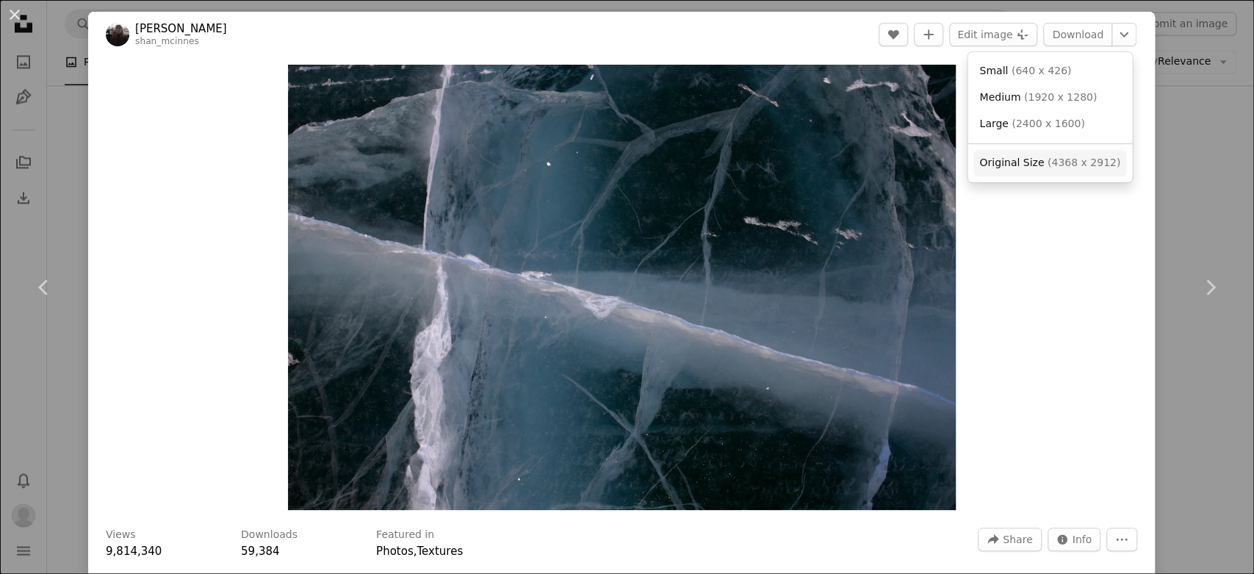
click at [1051, 162] on span "( 4368 x 2912 )" at bounding box center [1083, 162] width 73 height 12
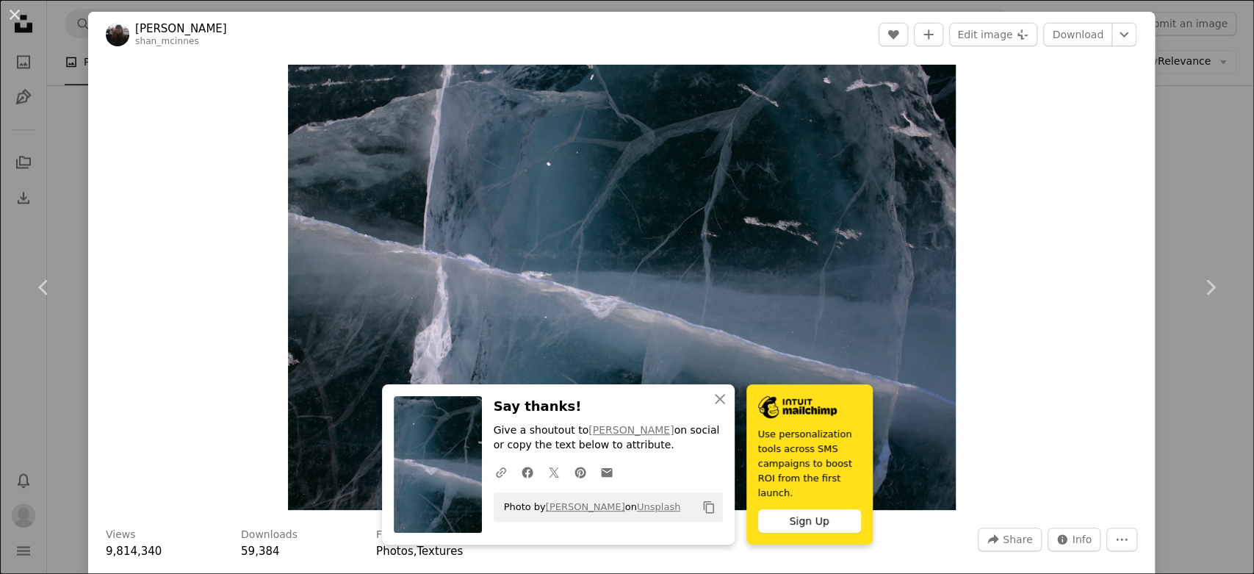
click at [1189, 151] on div "An X shape Chevron left Chevron right An X shape Close Say thanks! Give a shout…" at bounding box center [627, 287] width 1254 height 574
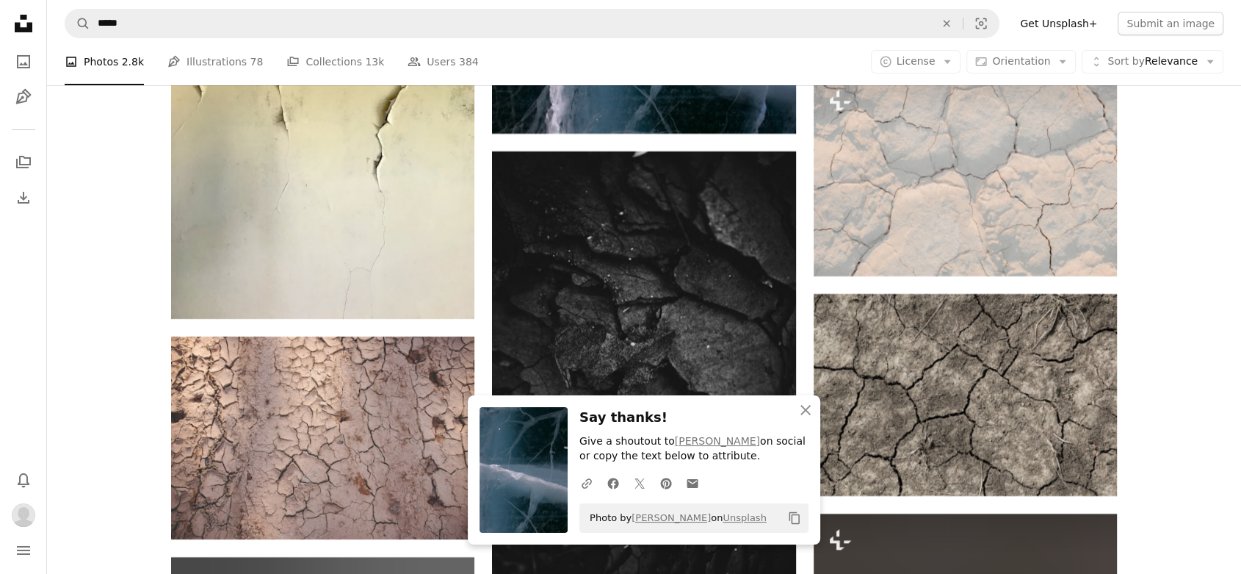
scroll to position [5468, 0]
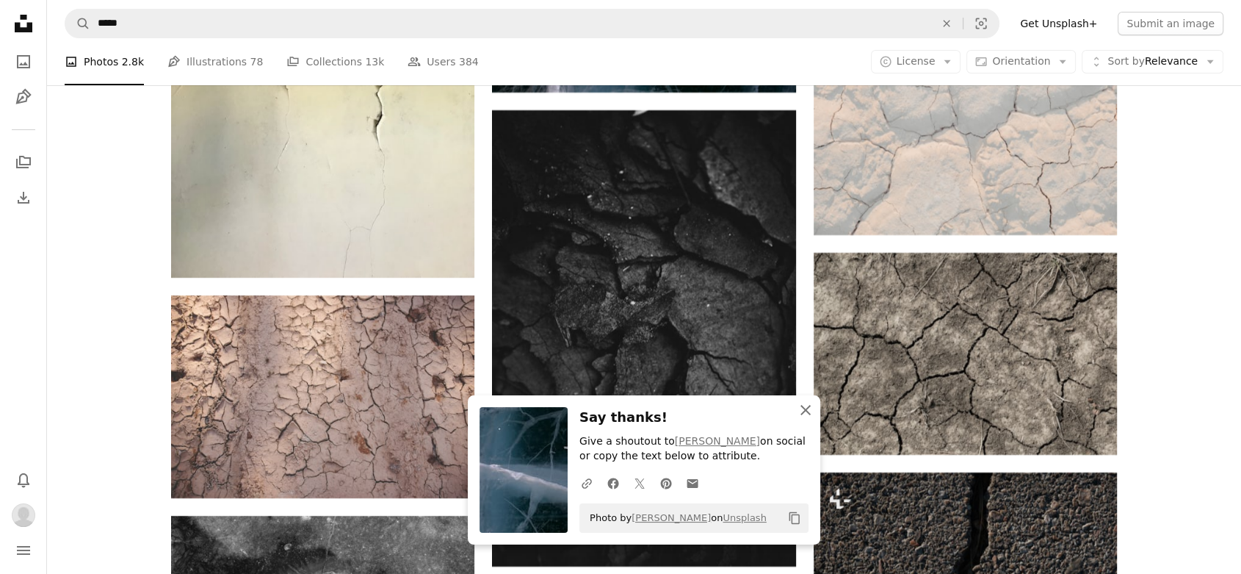
click at [805, 410] on icon "button" at bounding box center [806, 410] width 10 height 10
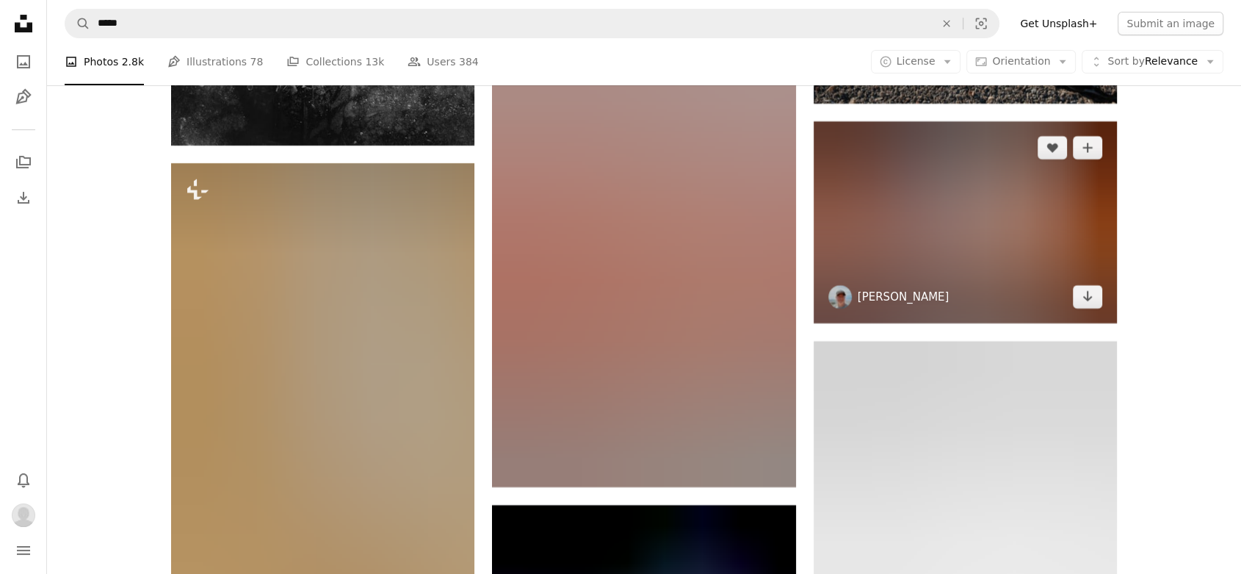
scroll to position [5712, 0]
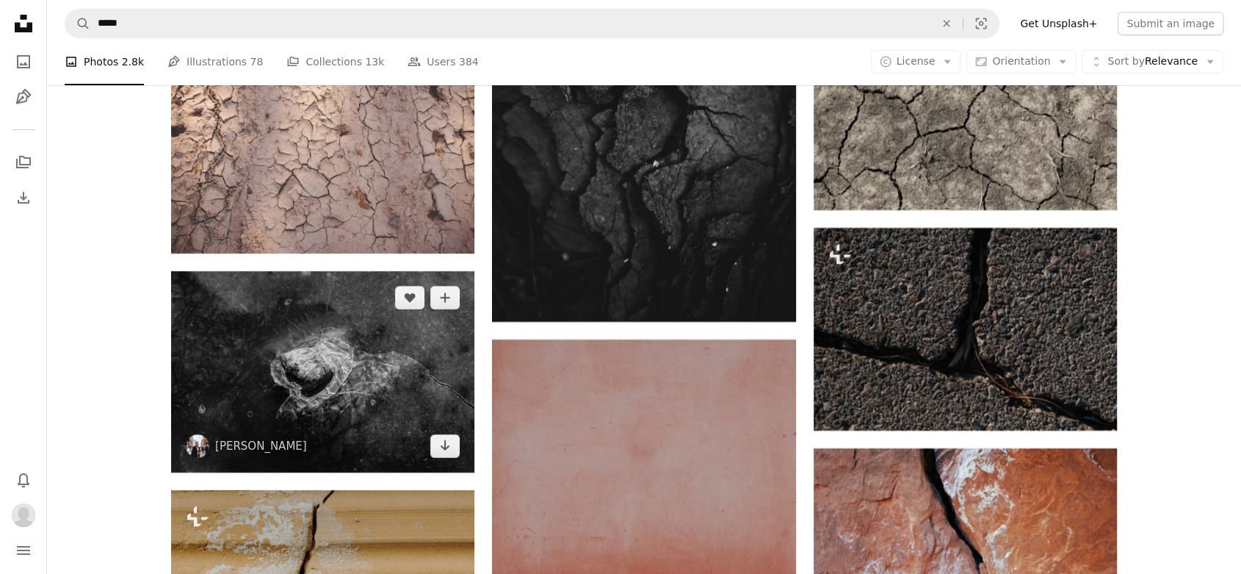
click at [349, 315] on img at bounding box center [322, 371] width 303 height 201
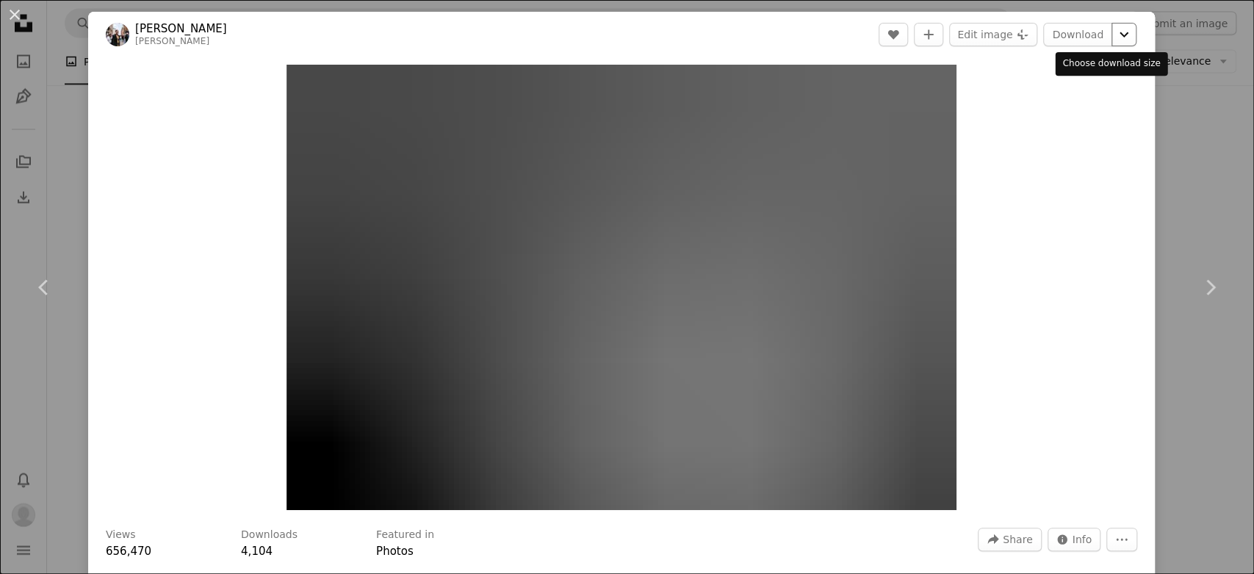
click at [1116, 34] on icon "Chevron down" at bounding box center [1124, 35] width 24 height 18
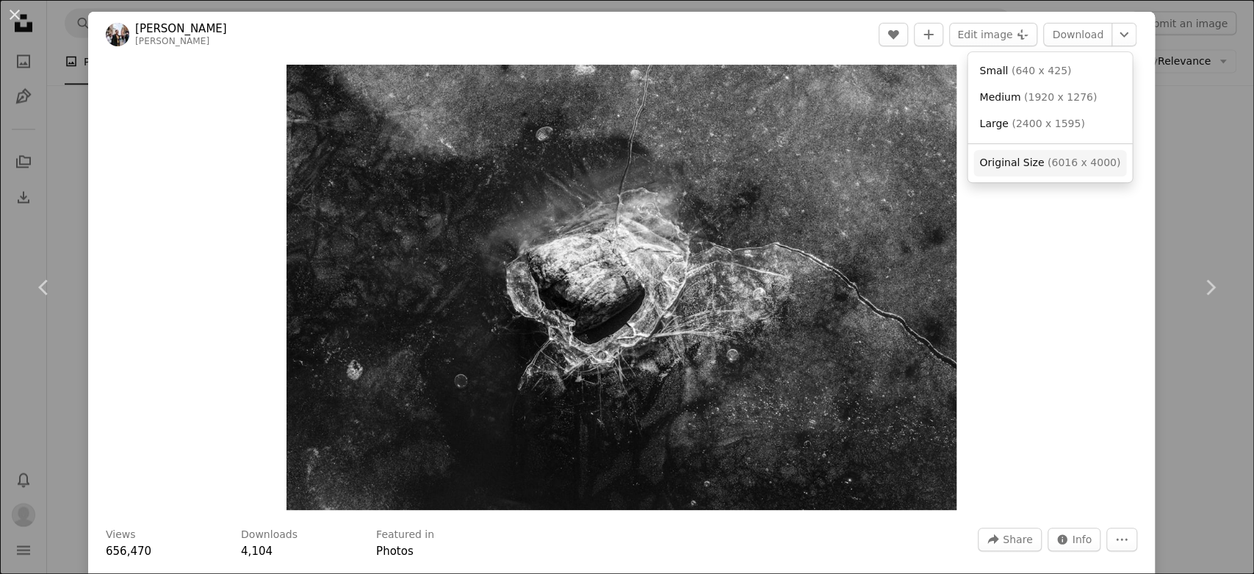
click at [1034, 157] on span "Original Size" at bounding box center [1011, 162] width 65 height 12
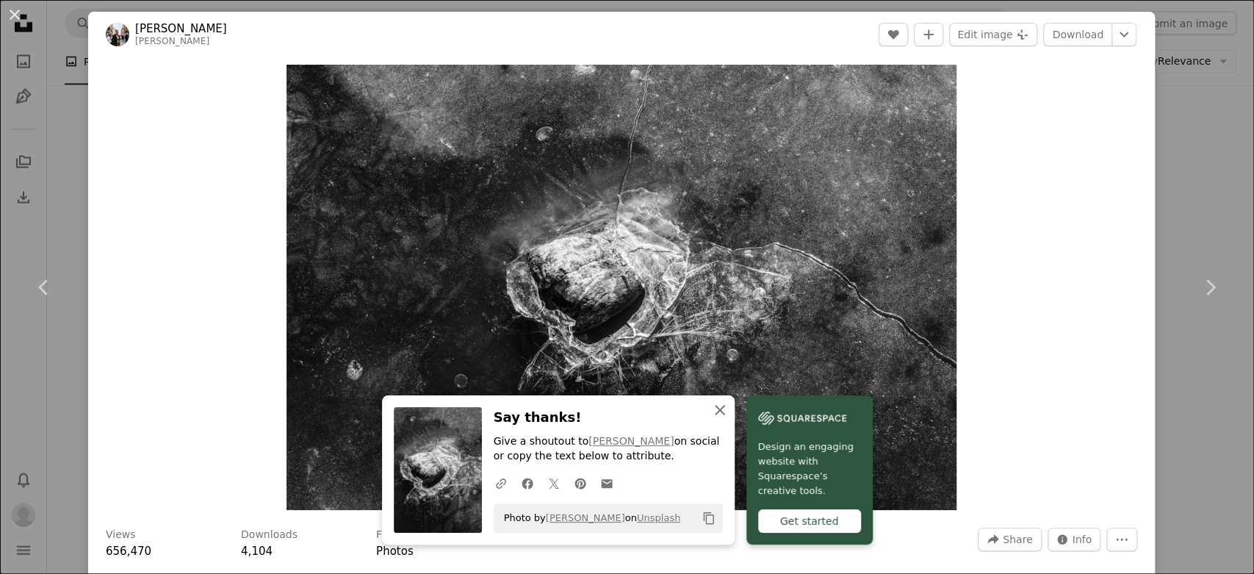
click at [711, 405] on icon "An X shape" at bounding box center [720, 410] width 18 height 18
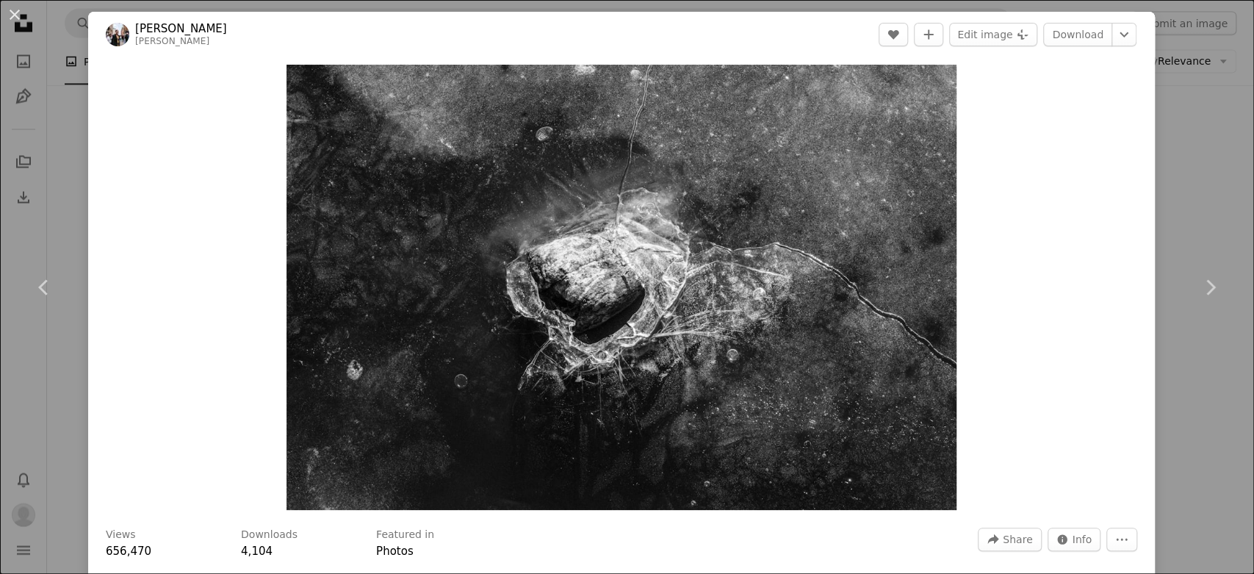
click at [1185, 148] on div "An X shape Chevron left Chevron right [PERSON_NAME] [PERSON_NAME] A heart A plu…" at bounding box center [627, 287] width 1254 height 574
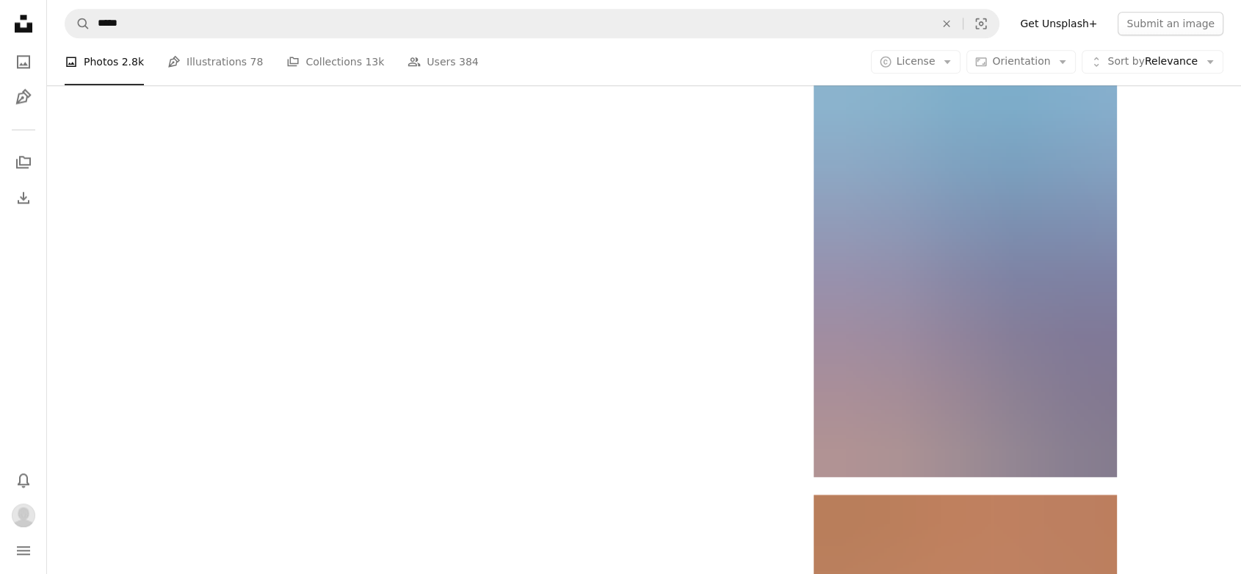
scroll to position [7427, 0]
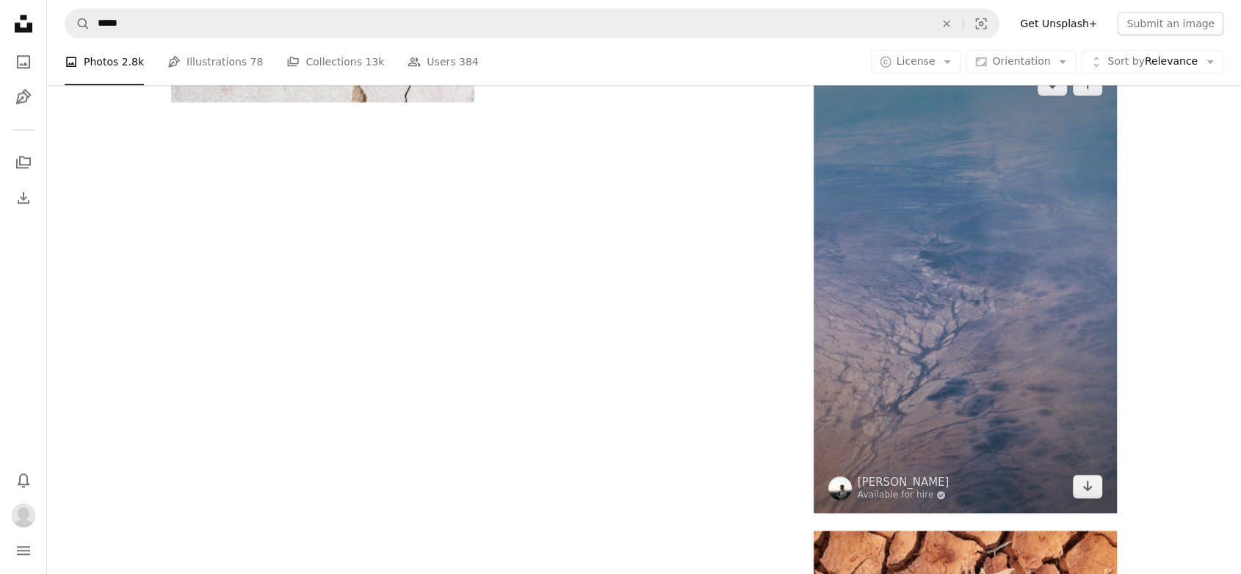
click at [1017, 261] on img at bounding box center [965, 284] width 303 height 455
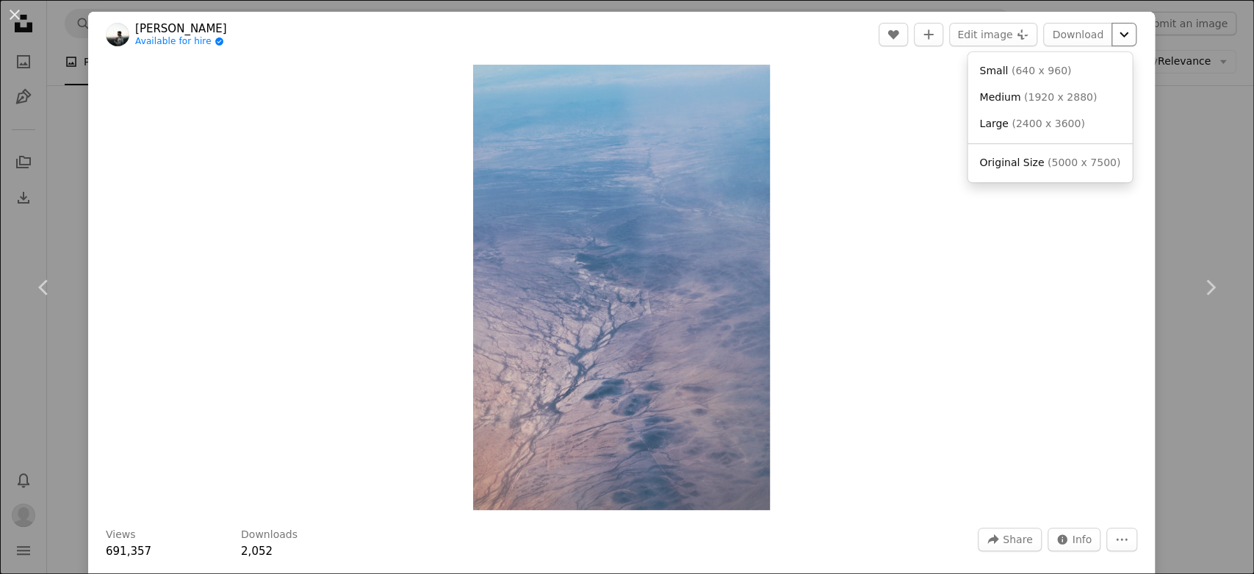
click at [1116, 40] on icon "Chevron down" at bounding box center [1124, 35] width 24 height 18
click at [1029, 157] on span "Original Size" at bounding box center [1011, 162] width 65 height 12
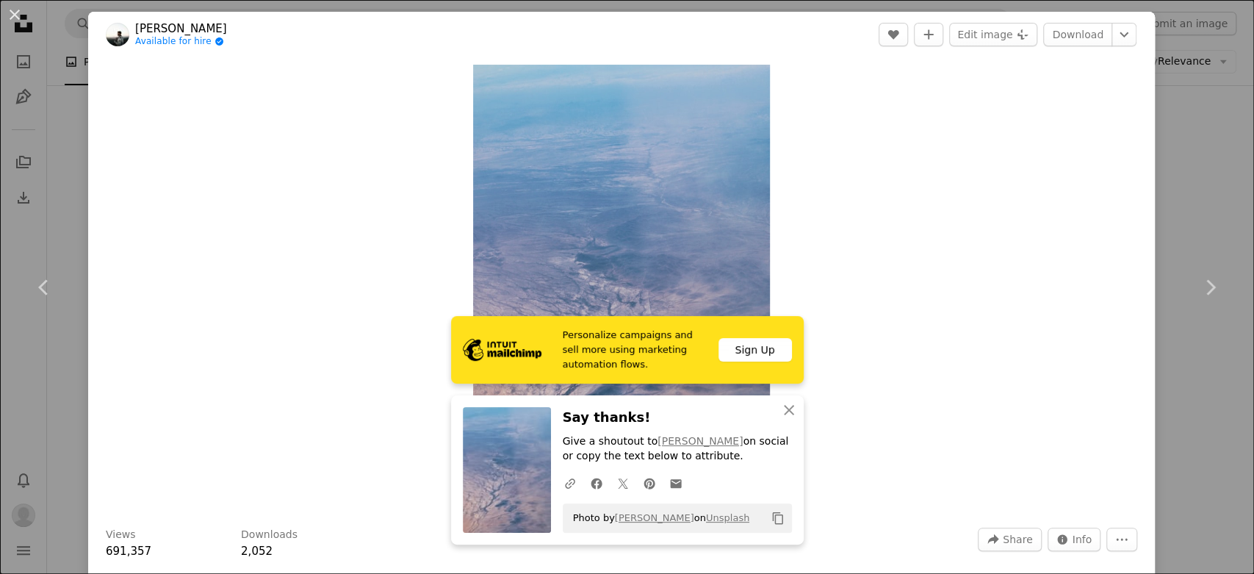
click at [1222, 154] on div "An X shape Chevron left Chevron right Personalize campaigns and sell more using…" at bounding box center [627, 287] width 1254 height 574
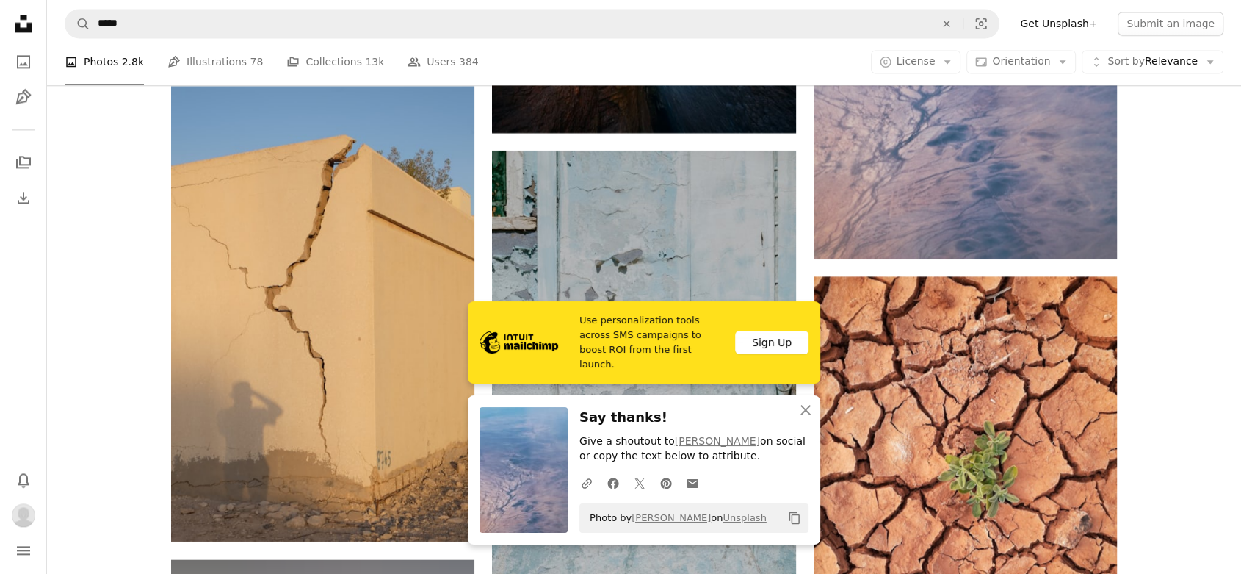
scroll to position [7671, 0]
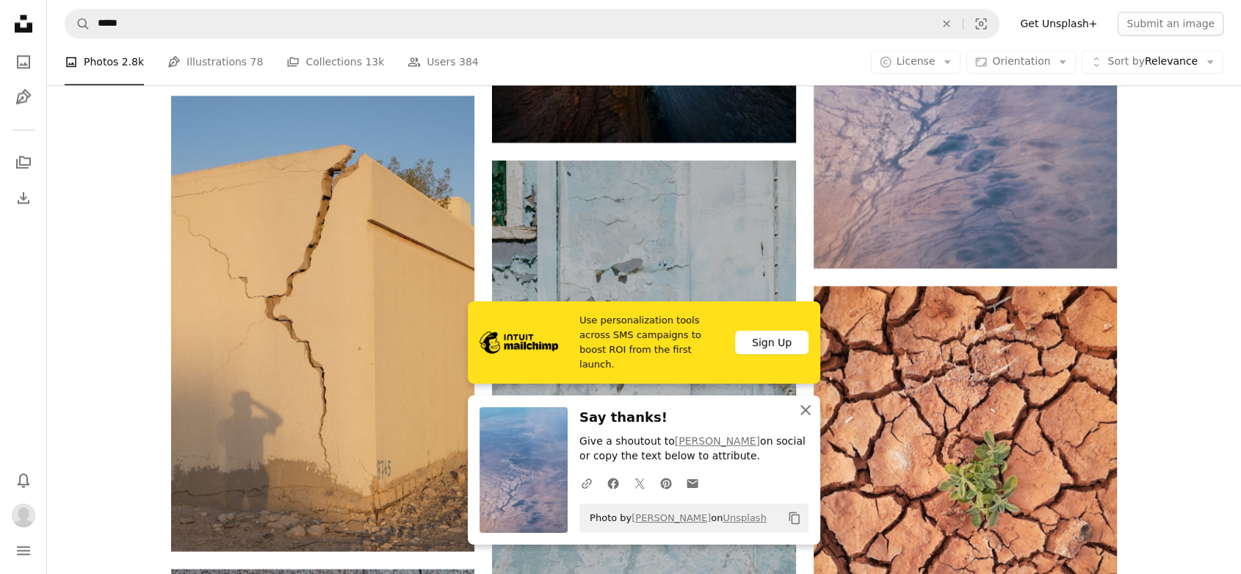
click at [808, 410] on icon "An X shape" at bounding box center [806, 410] width 18 height 18
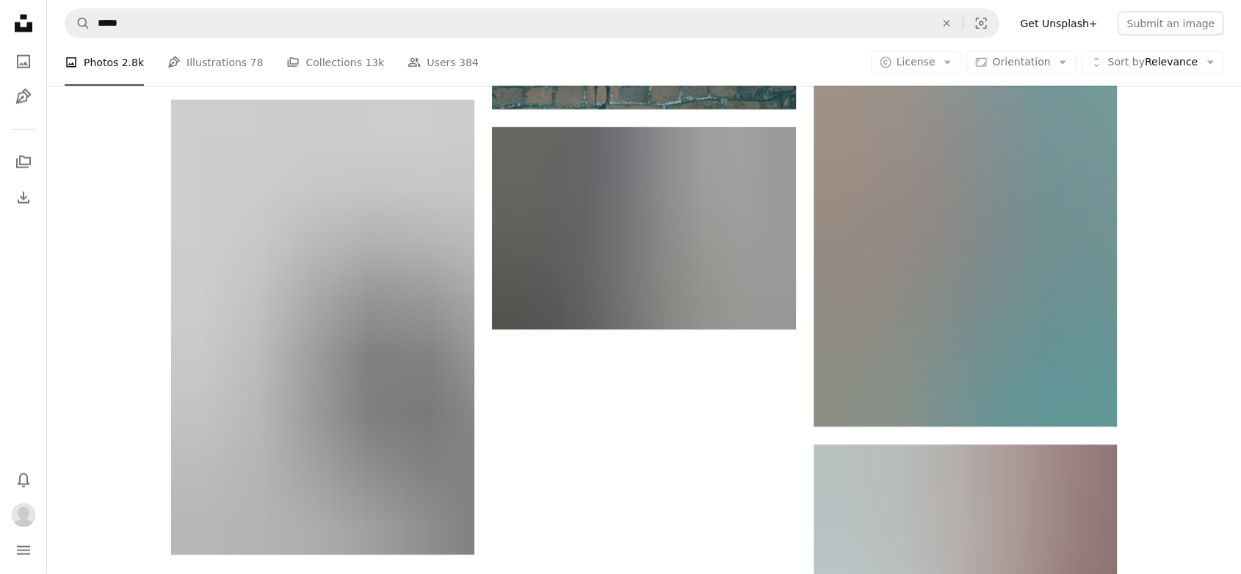
scroll to position [9059, 0]
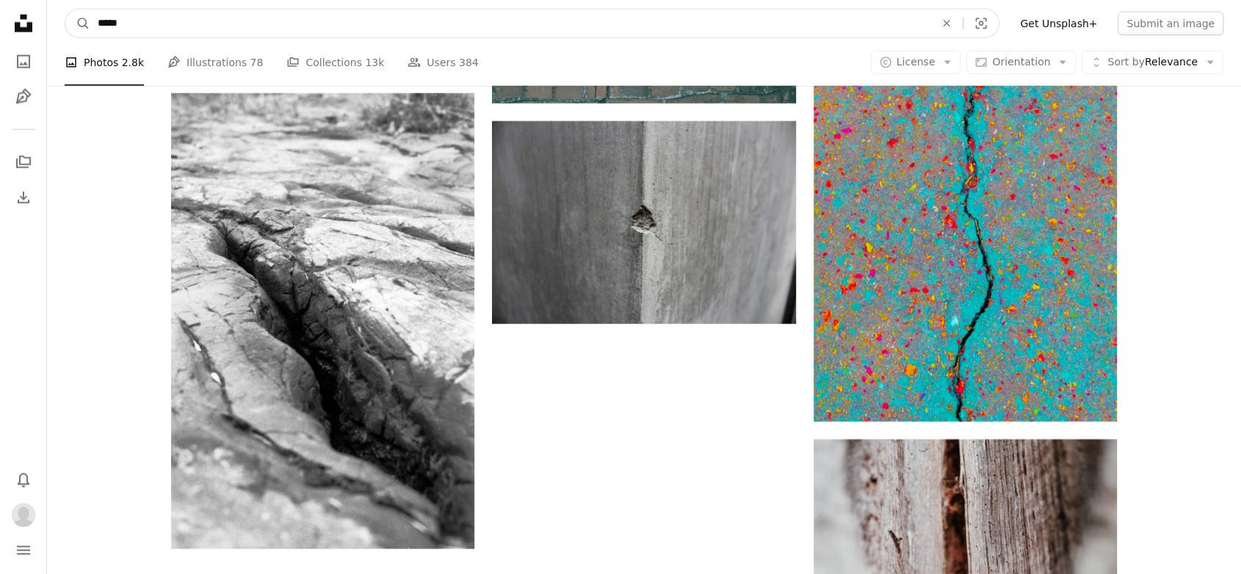
drag, startPoint x: 150, startPoint y: 24, endPoint x: 0, endPoint y: 28, distance: 149.9
type input "*****"
click at [65, 10] on button "A magnifying glass" at bounding box center [77, 24] width 25 height 28
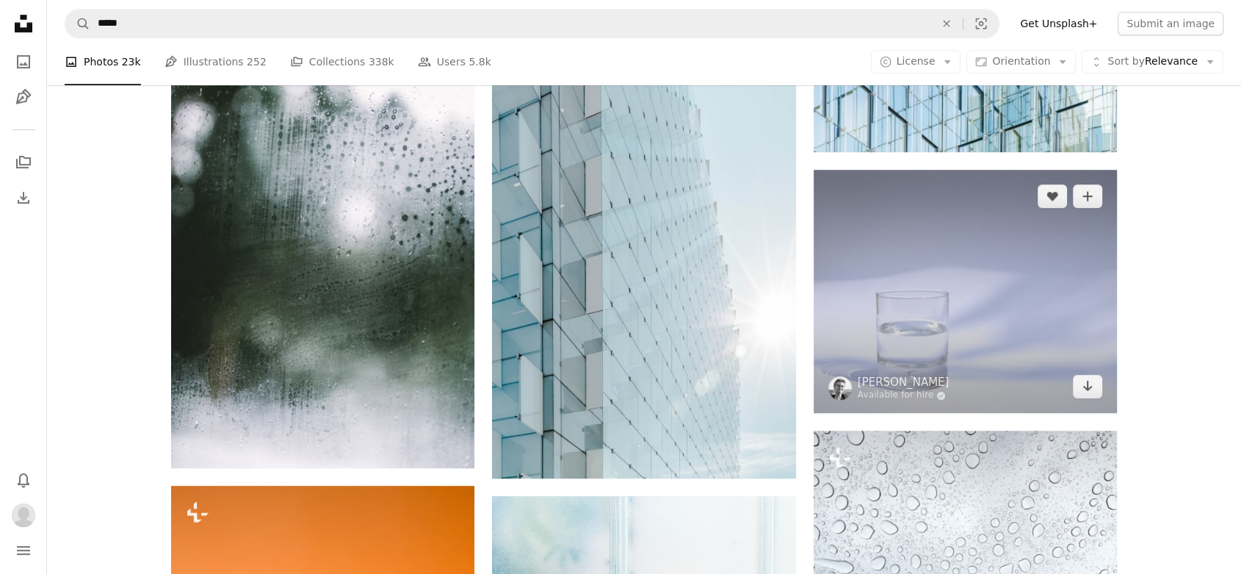
scroll to position [816, 0]
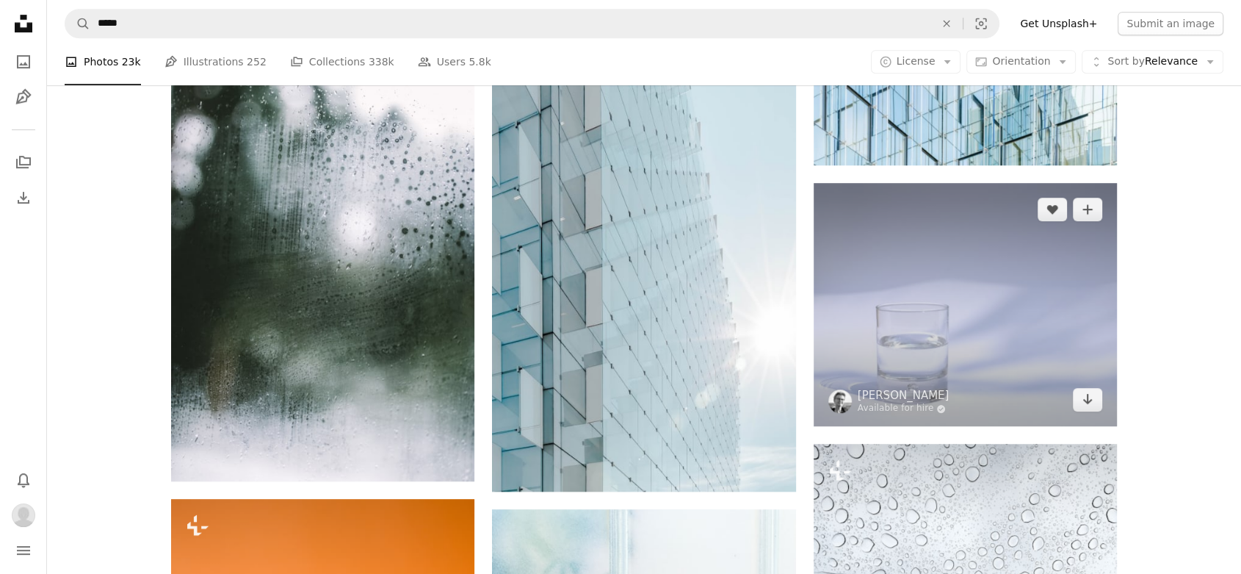
click at [956, 314] on img at bounding box center [965, 304] width 303 height 243
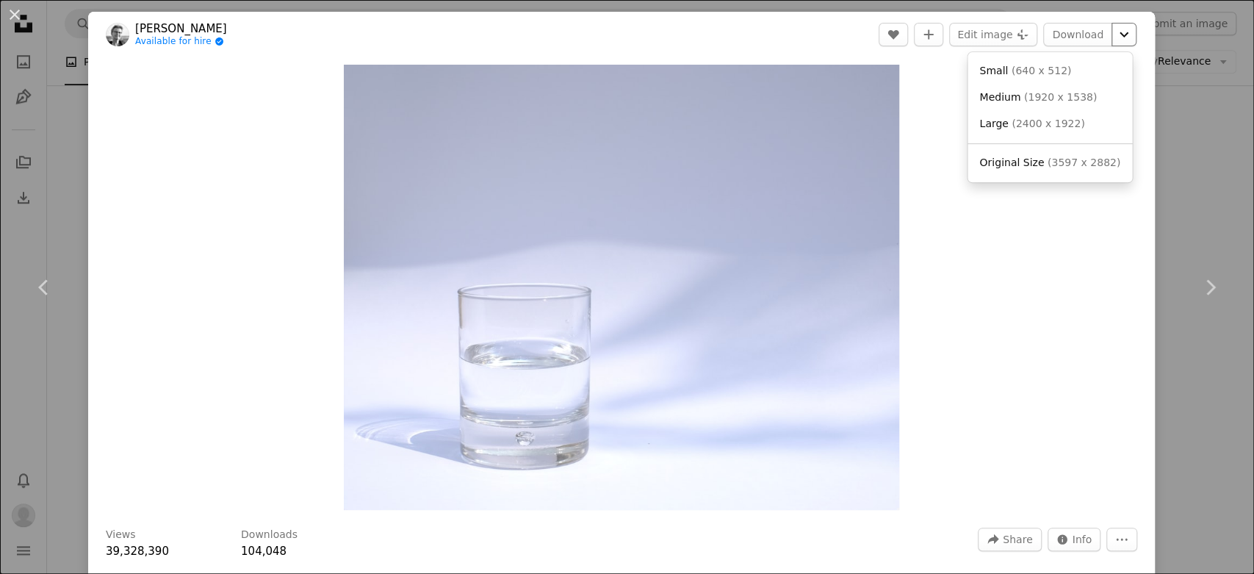
click at [1112, 39] on icon "Chevron down" at bounding box center [1124, 35] width 24 height 18
click at [1067, 161] on span "( 3597 x 2882 )" at bounding box center [1083, 162] width 73 height 12
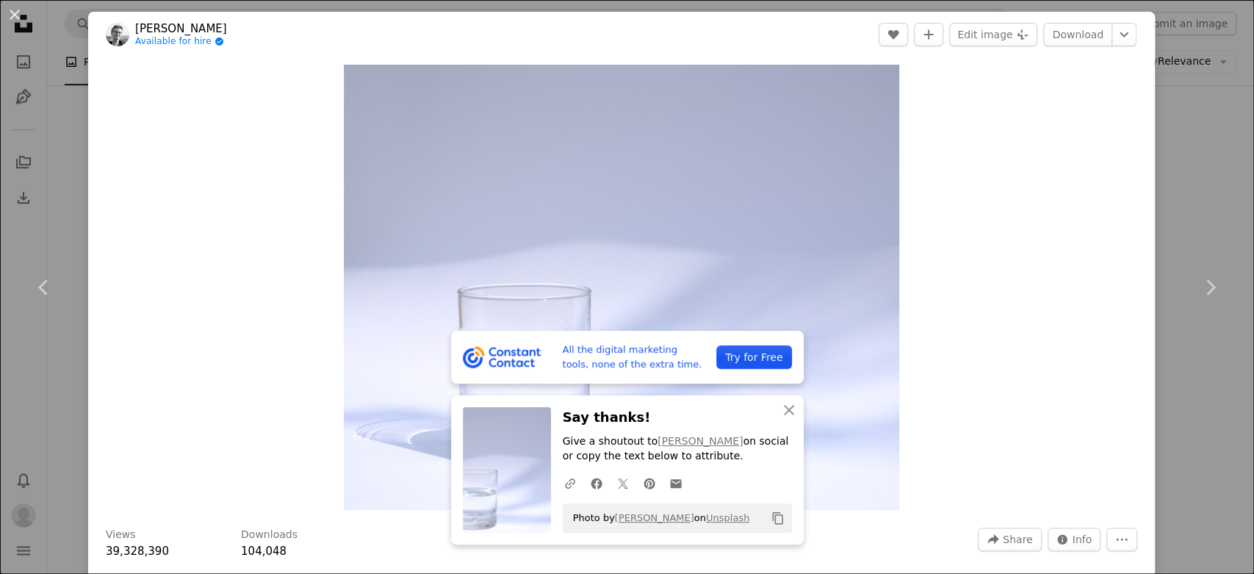
click at [1184, 98] on div "An X shape Chevron left Chevron right All the digital marketing tools, none of …" at bounding box center [627, 287] width 1254 height 574
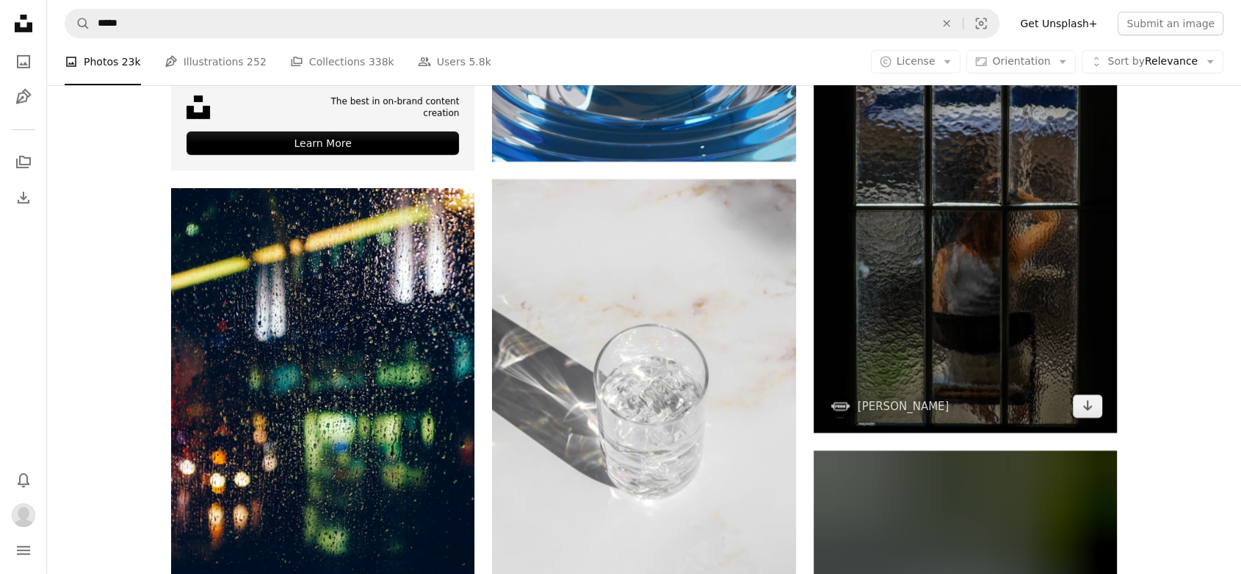
scroll to position [4896, 0]
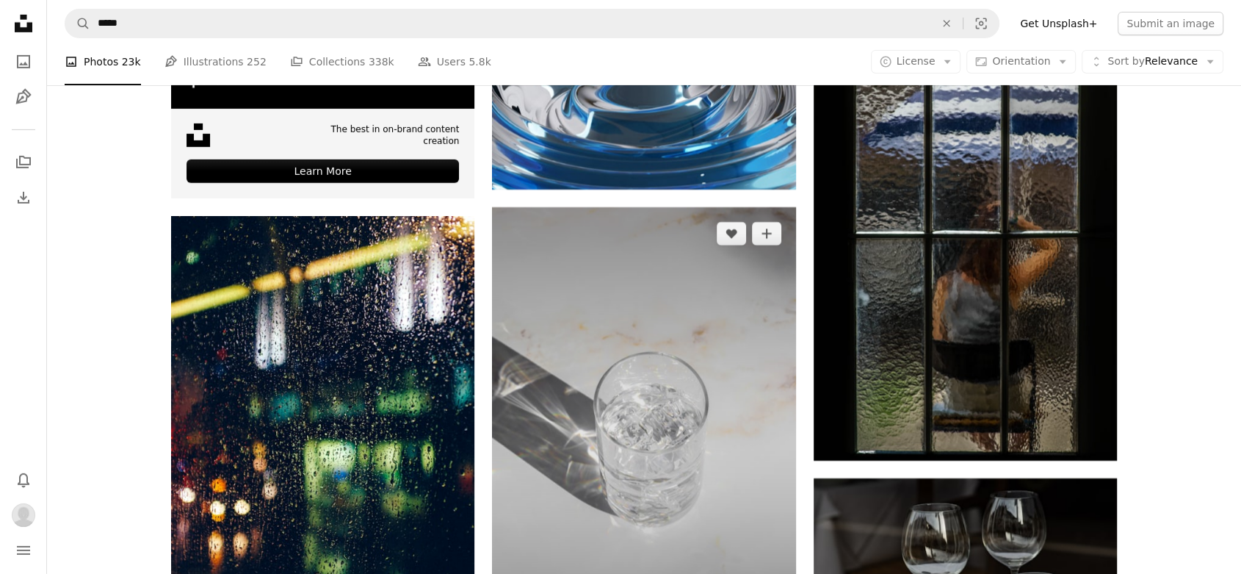
click at [715, 345] on img at bounding box center [643, 434] width 303 height 455
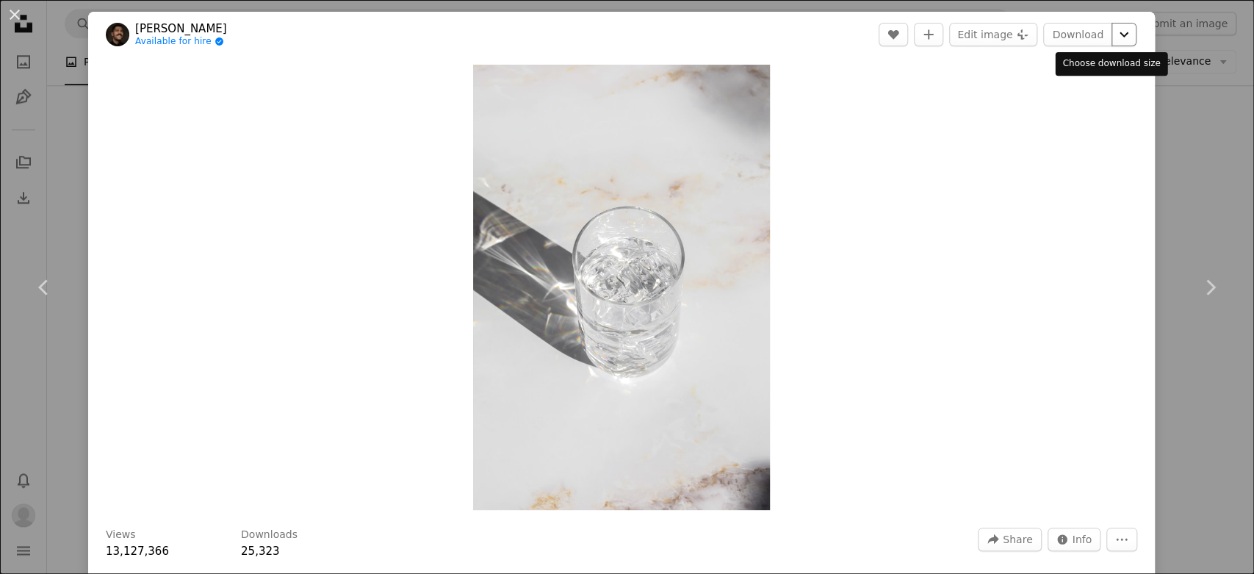
click at [1114, 36] on icon "Chevron down" at bounding box center [1124, 35] width 24 height 18
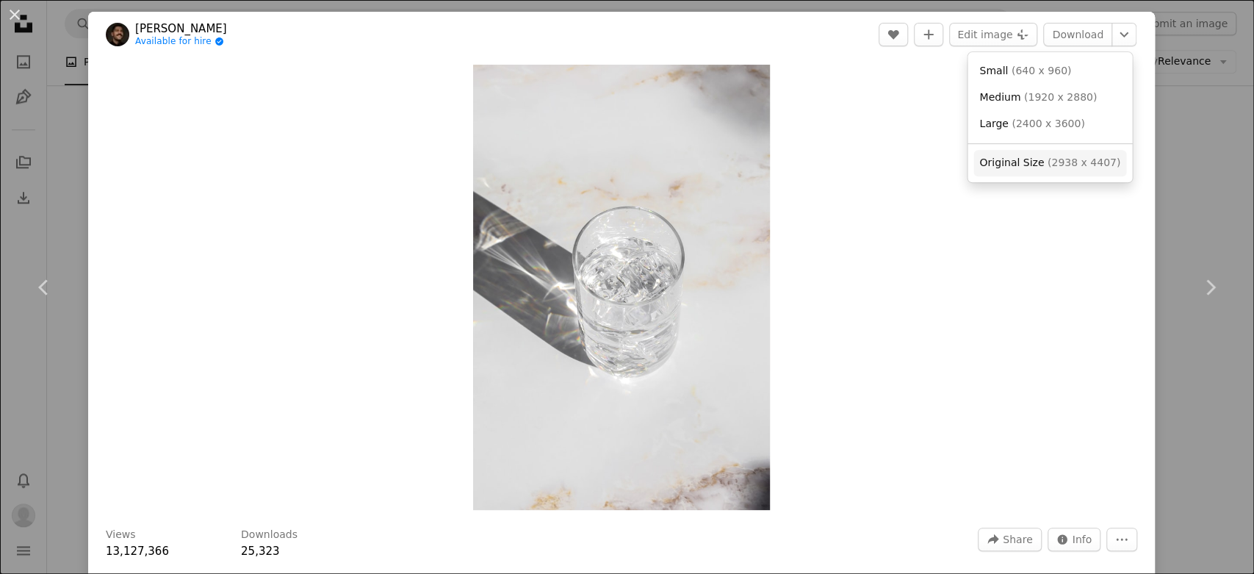
click at [1047, 157] on span "( 2938 x 4407 )" at bounding box center [1083, 162] width 73 height 12
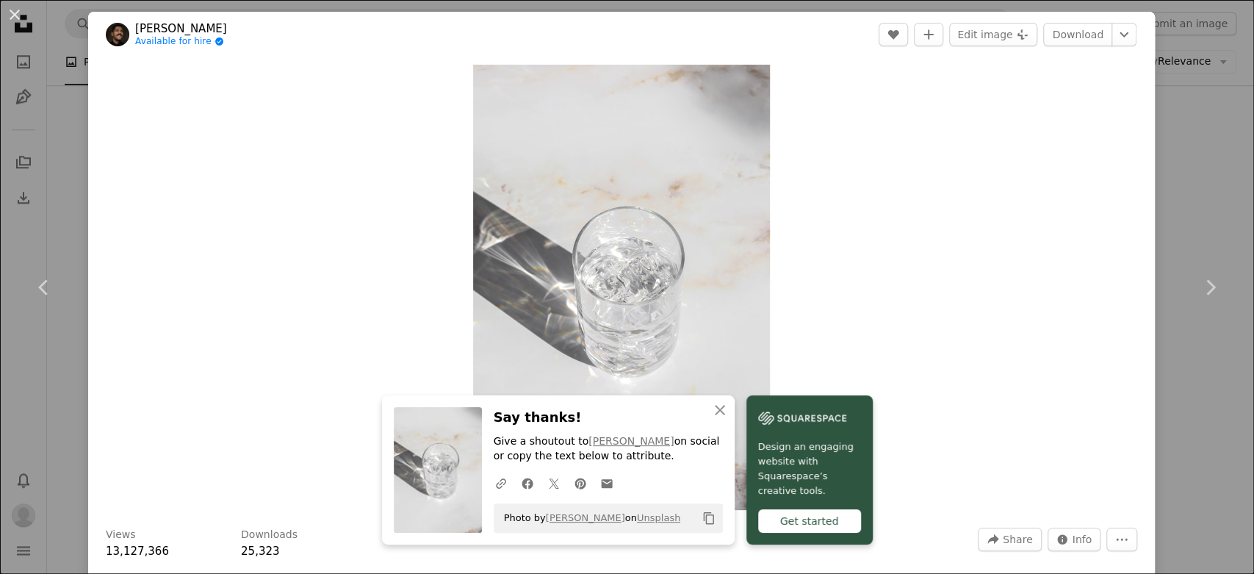
click at [1060, 206] on div "Zoom in" at bounding box center [621, 287] width 1067 height 460
click at [1158, 207] on div "An X shape Chevron left Chevron right An X shape Close Say thanks! Give a shout…" at bounding box center [627, 287] width 1254 height 574
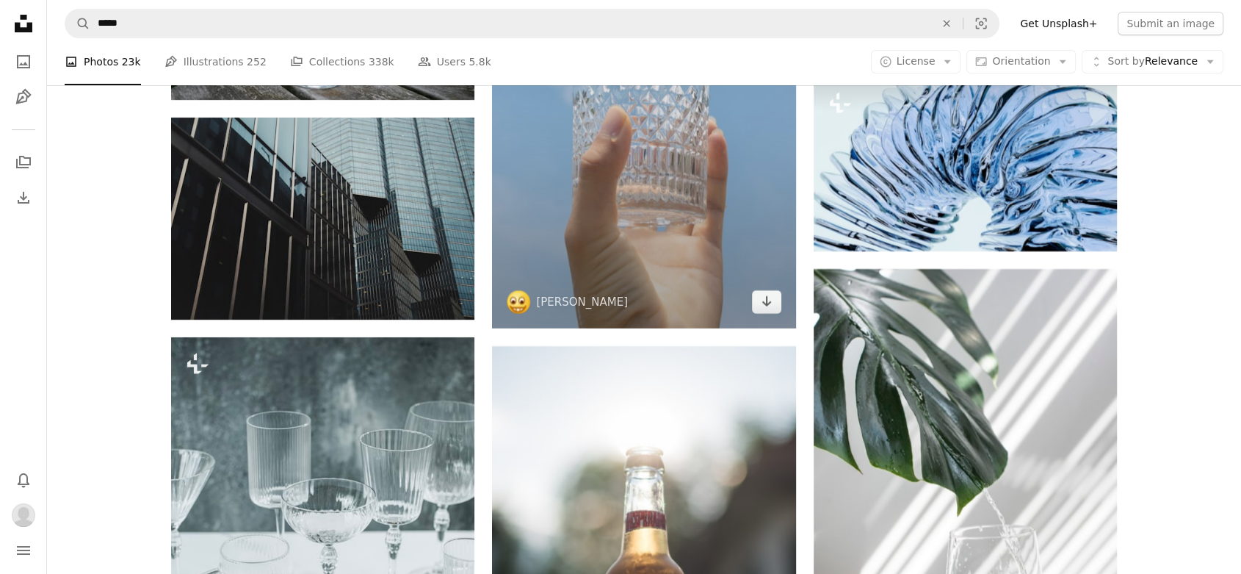
scroll to position [5712, 0]
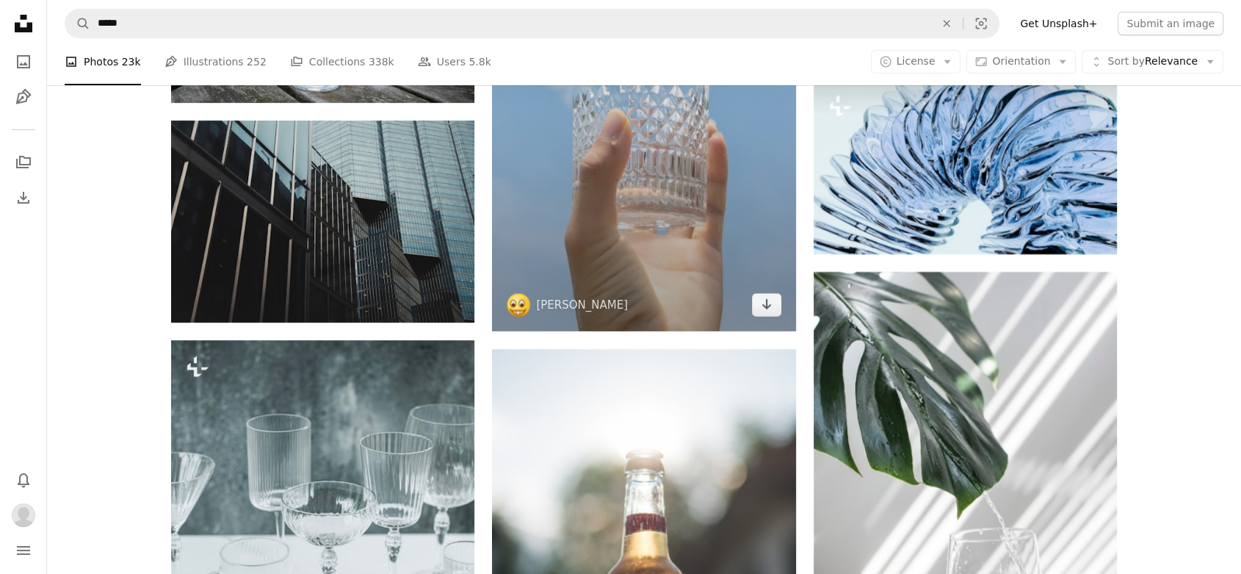
click at [679, 164] on img at bounding box center [643, 98] width 303 height 468
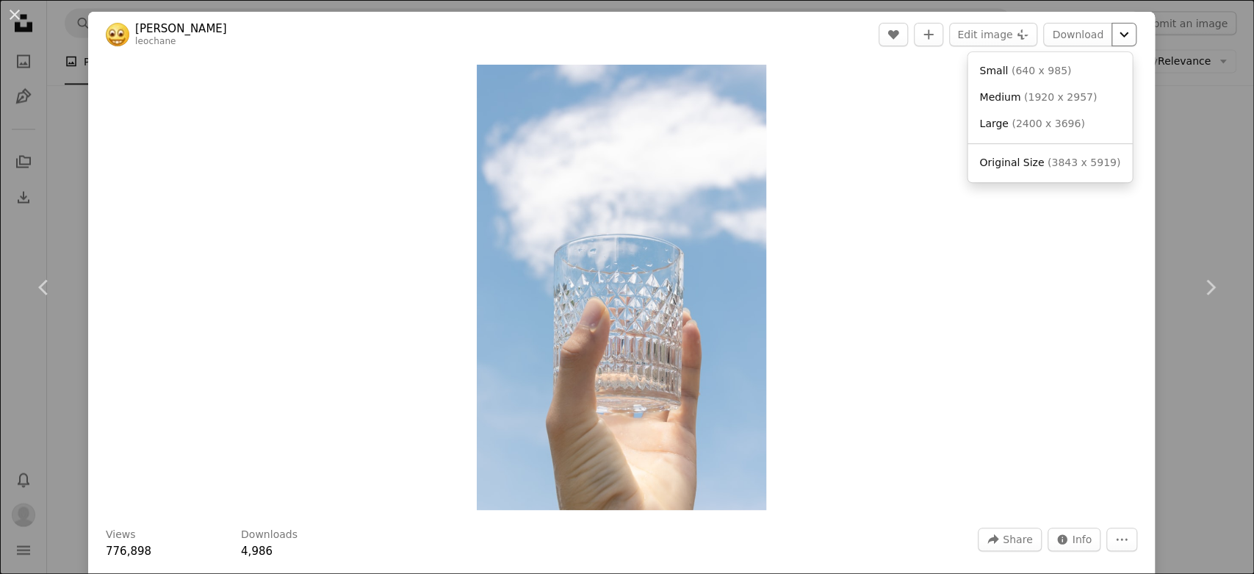
click at [1119, 34] on icon "Chevron down" at bounding box center [1124, 35] width 24 height 18
click at [1048, 159] on span "( 3843 x 5919 )" at bounding box center [1083, 162] width 73 height 12
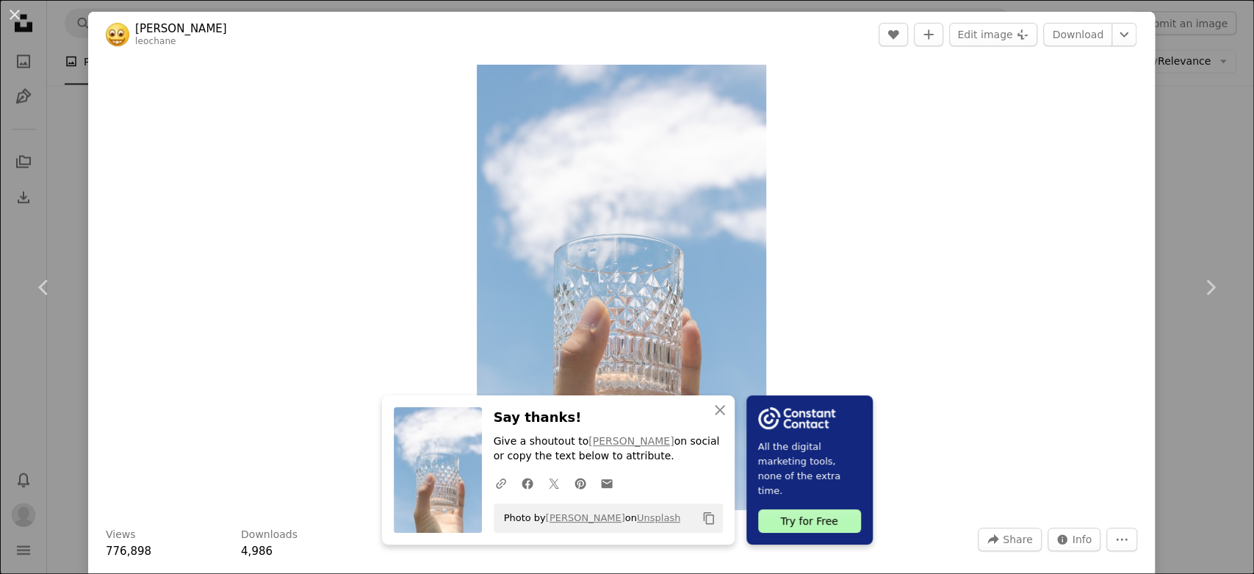
click at [1144, 151] on div "An X shape Chevron left Chevron right An X shape Close Say thanks! Give a shout…" at bounding box center [627, 287] width 1254 height 574
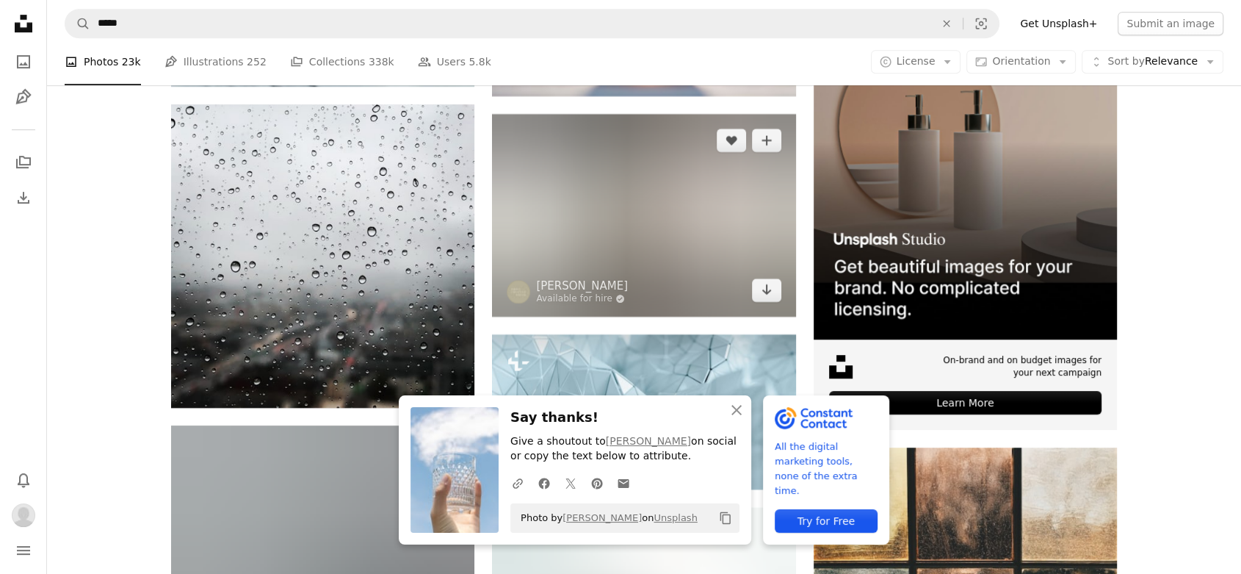
scroll to position [6447, 0]
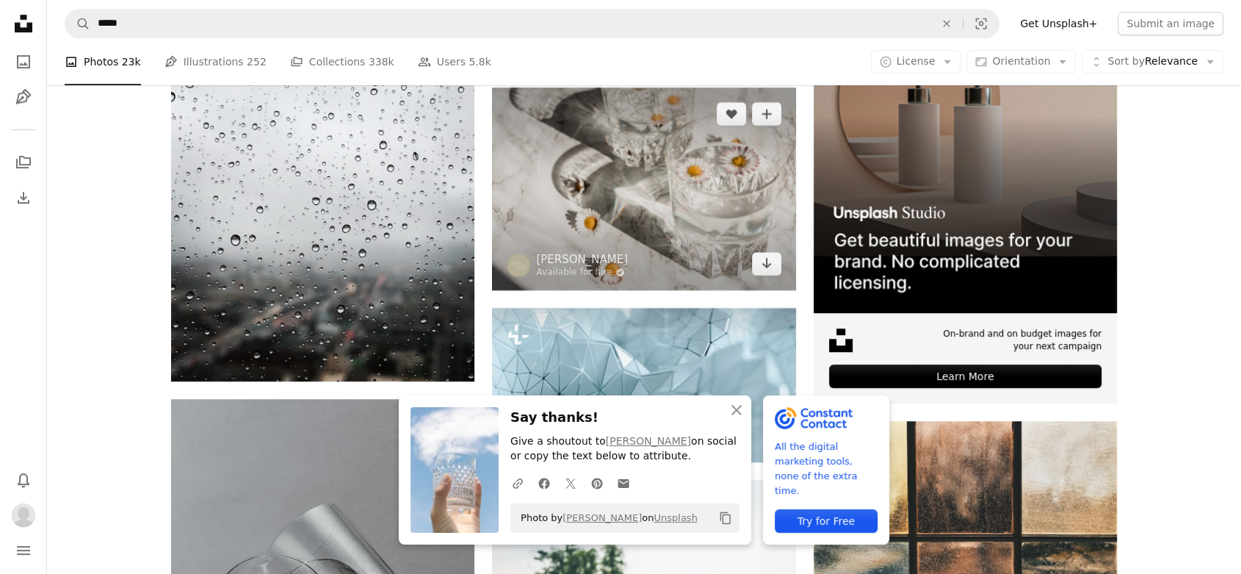
click at [676, 200] on img at bounding box center [643, 188] width 303 height 202
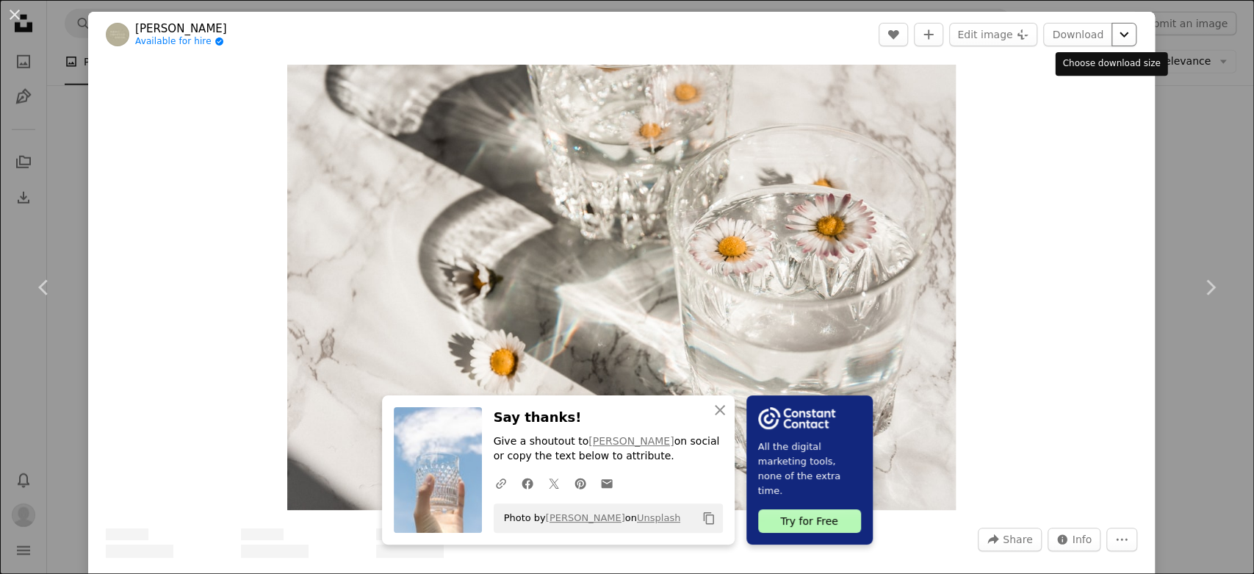
click at [1116, 35] on icon "Chevron down" at bounding box center [1124, 35] width 24 height 18
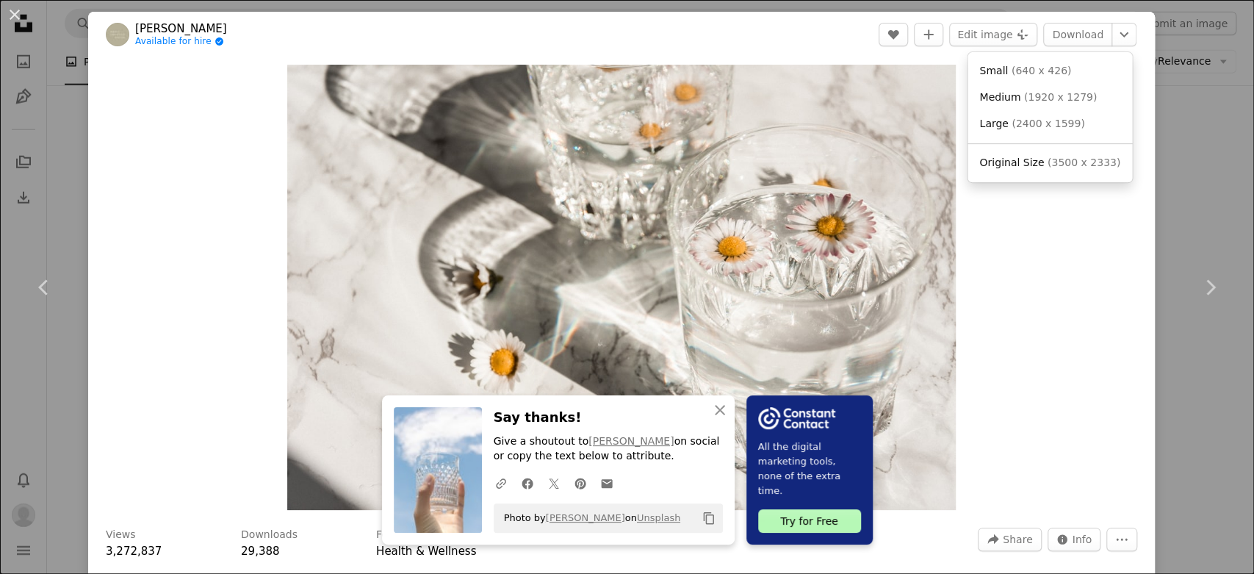
click at [1068, 267] on dialog "An X shape Chevron left Chevron right An X shape Close Say thanks! Give a shout…" at bounding box center [627, 287] width 1254 height 574
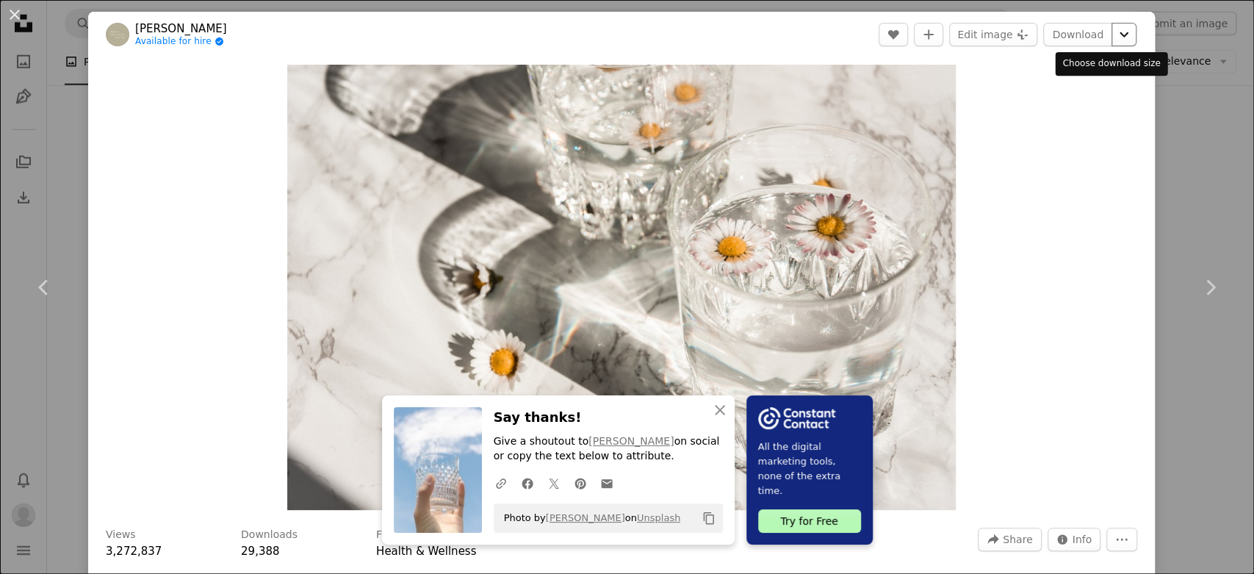
click at [1112, 37] on icon "Chevron down" at bounding box center [1124, 35] width 24 height 18
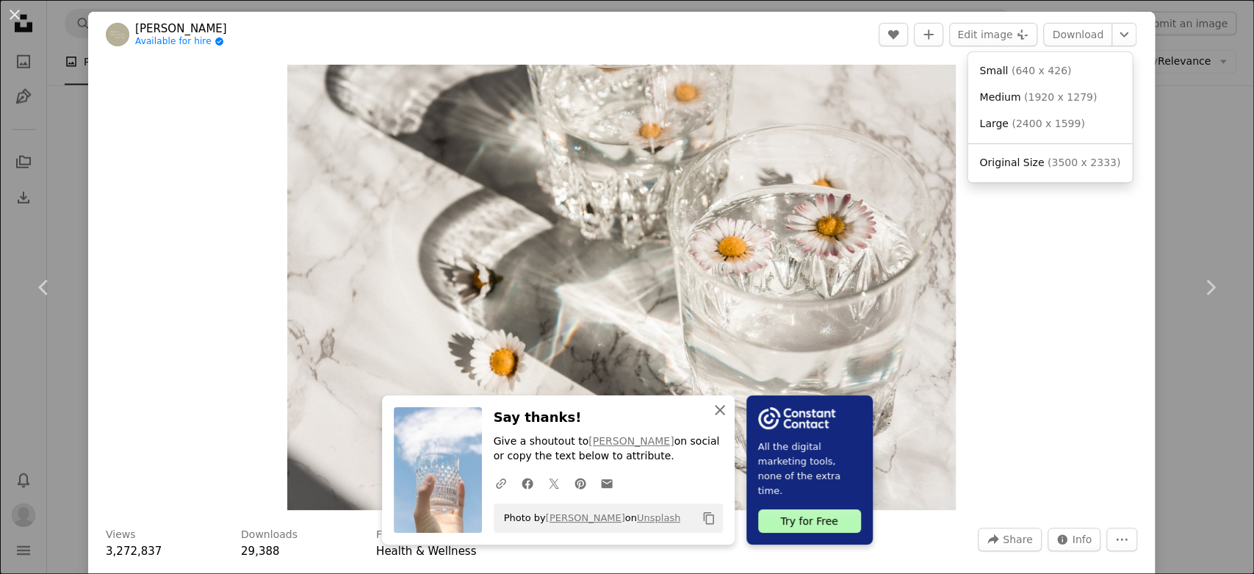
click at [709, 409] on dialog "An X shape Chevron left Chevron right An X shape Close Say thanks! Give a shout…" at bounding box center [627, 287] width 1254 height 574
click at [1116, 42] on icon "Chevron down" at bounding box center [1124, 35] width 24 height 18
click at [1052, 163] on span "( 3500 x 2333 )" at bounding box center [1083, 162] width 73 height 12
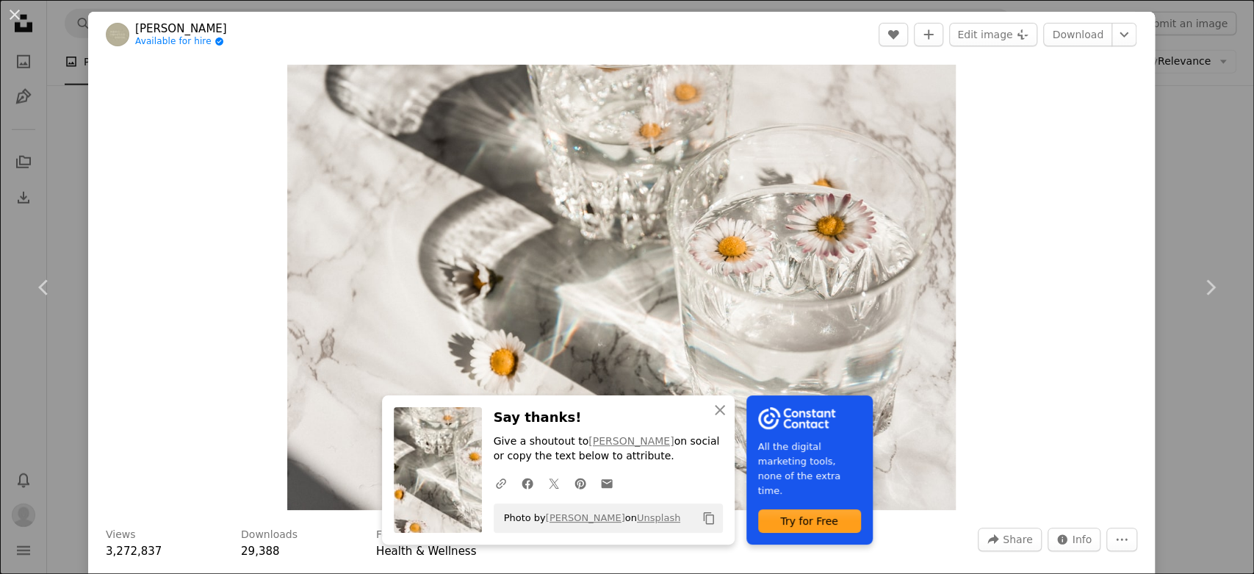
click at [1166, 98] on div "An X shape Chevron left Chevron right An X shape Close Say thanks! Give a shout…" at bounding box center [627, 287] width 1254 height 574
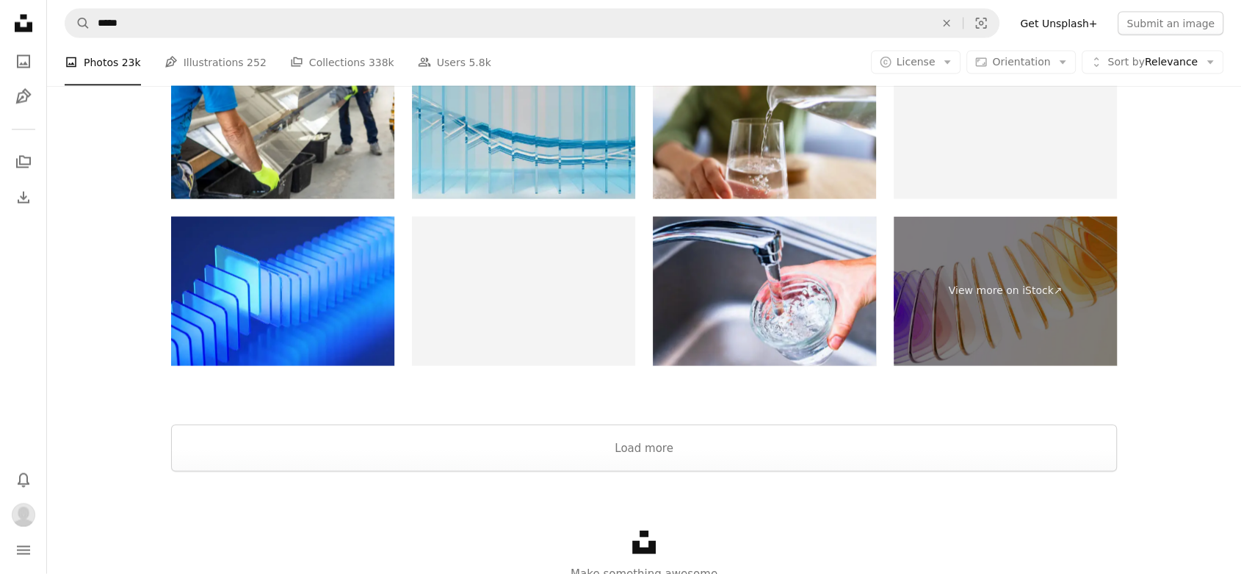
scroll to position [8569, 0]
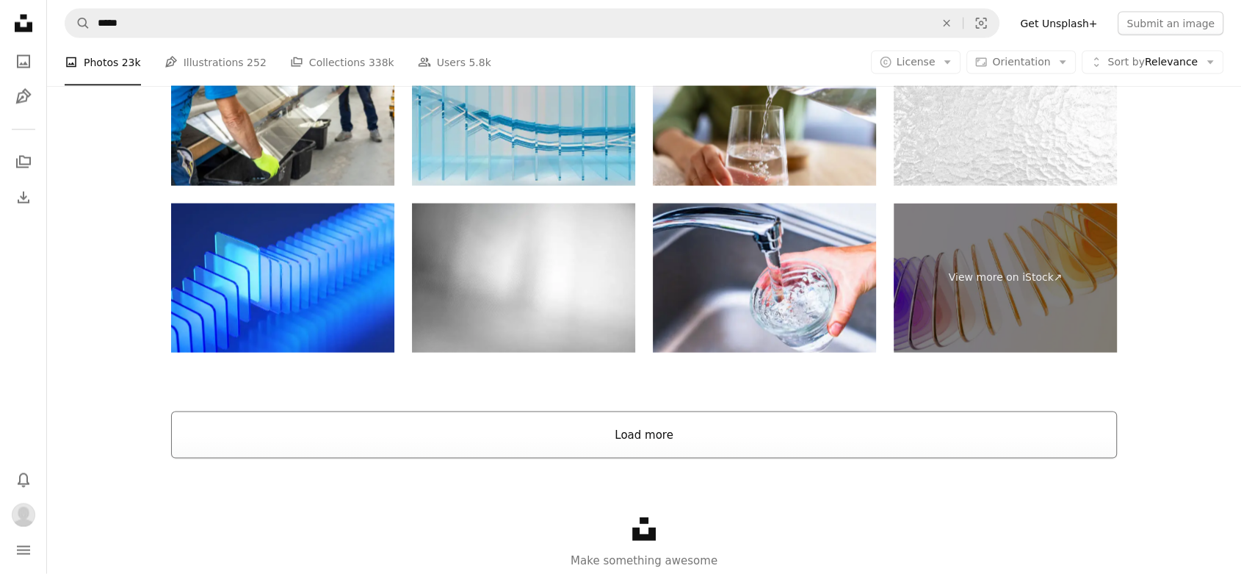
click at [666, 428] on button "Load more" at bounding box center [644, 434] width 946 height 47
